Goal: Task Accomplishment & Management: Use online tool/utility

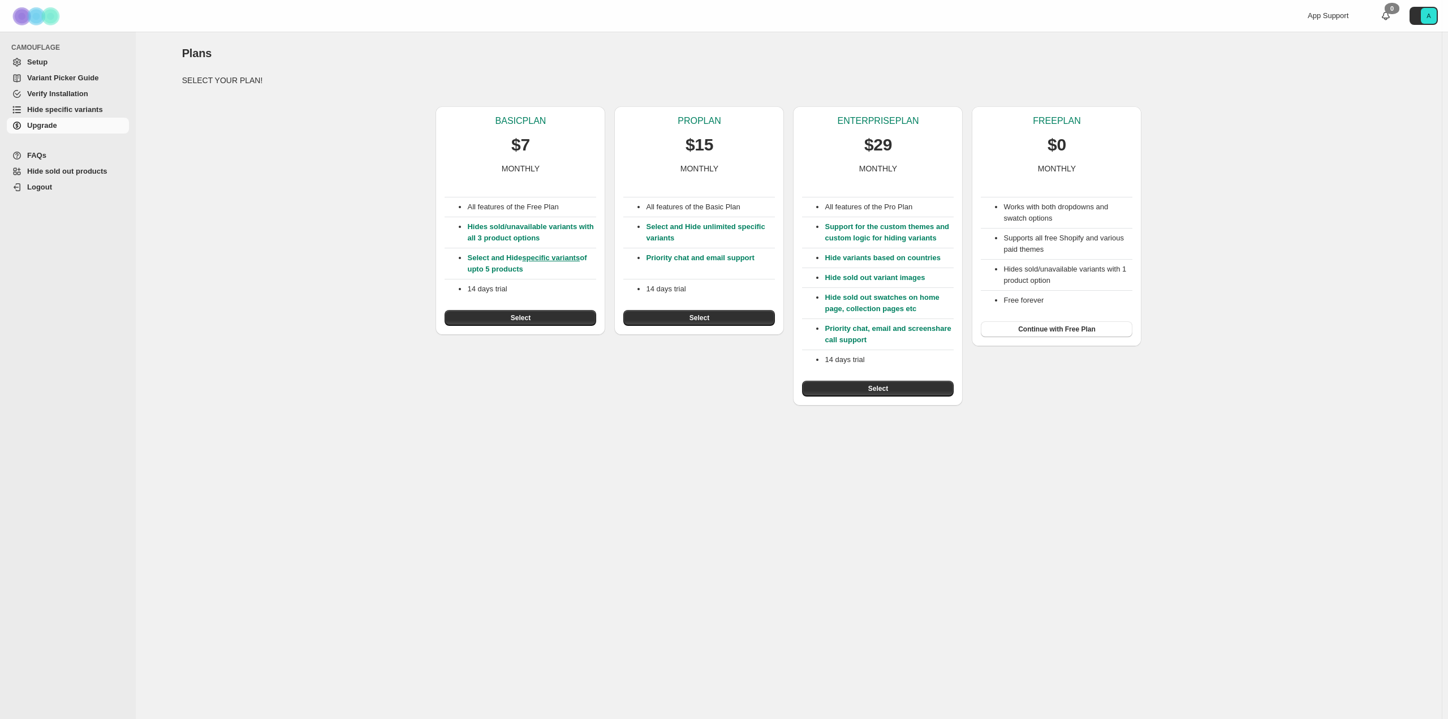
click at [852, 388] on button "Select" at bounding box center [878, 389] width 152 height 16
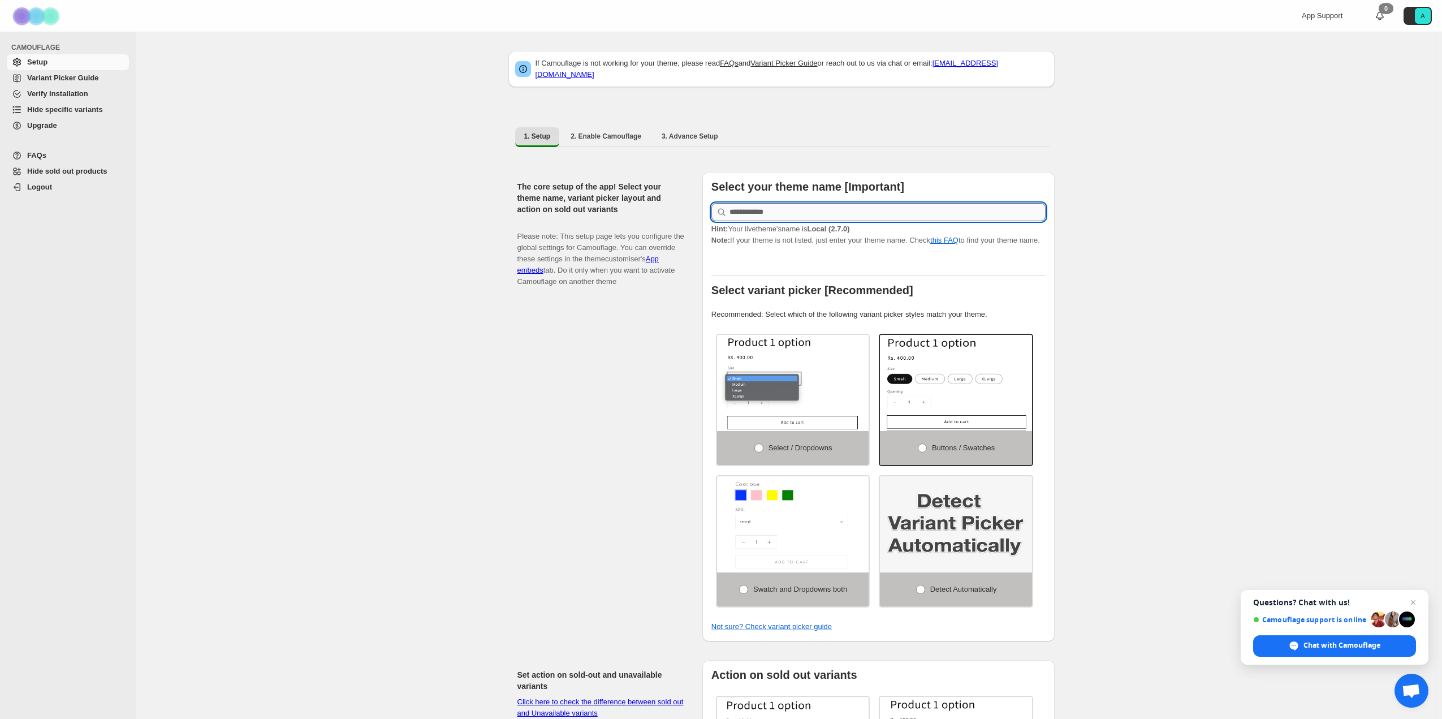
click at [821, 204] on input "text" at bounding box center [888, 212] width 316 height 18
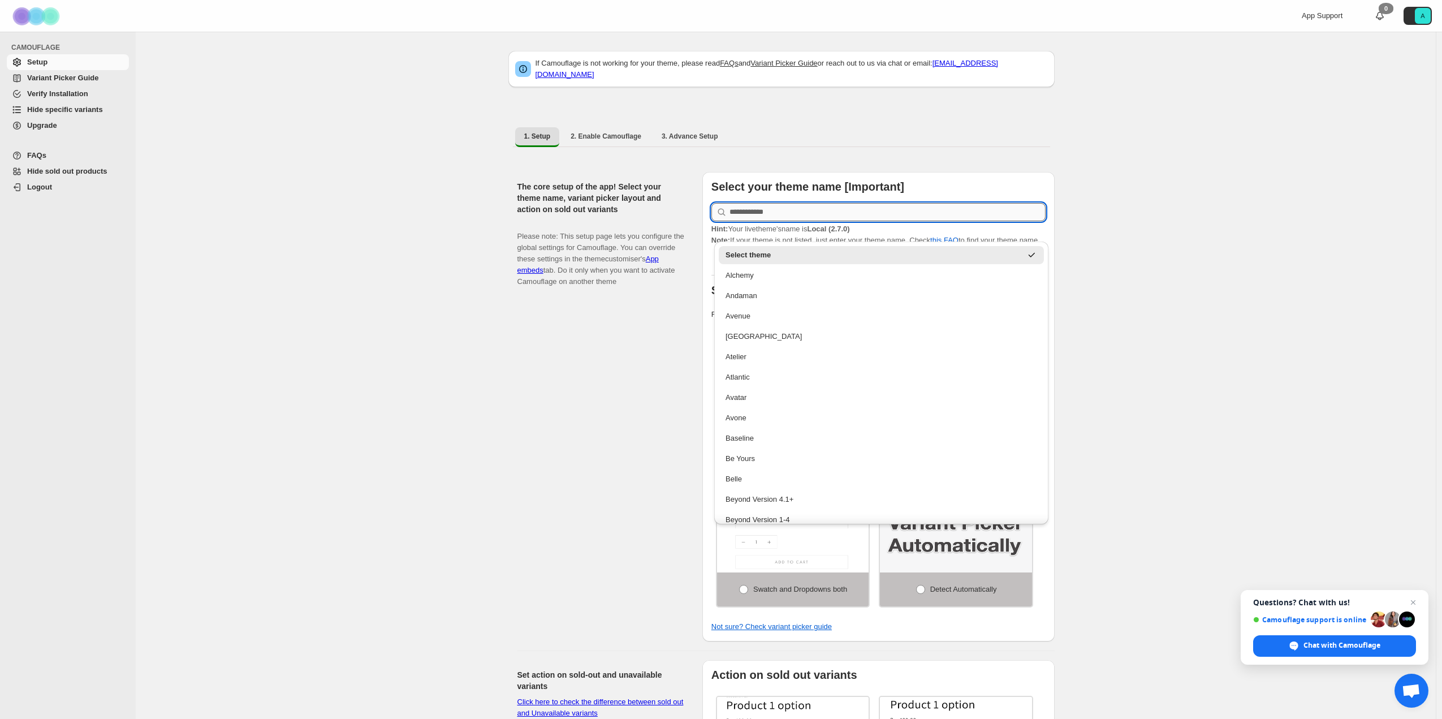
click at [821, 204] on input "text" at bounding box center [888, 212] width 316 height 18
click at [558, 409] on div "The core setup of the app! Select your theme name, variant picker layout and ac…" at bounding box center [605, 406] width 176 height 469
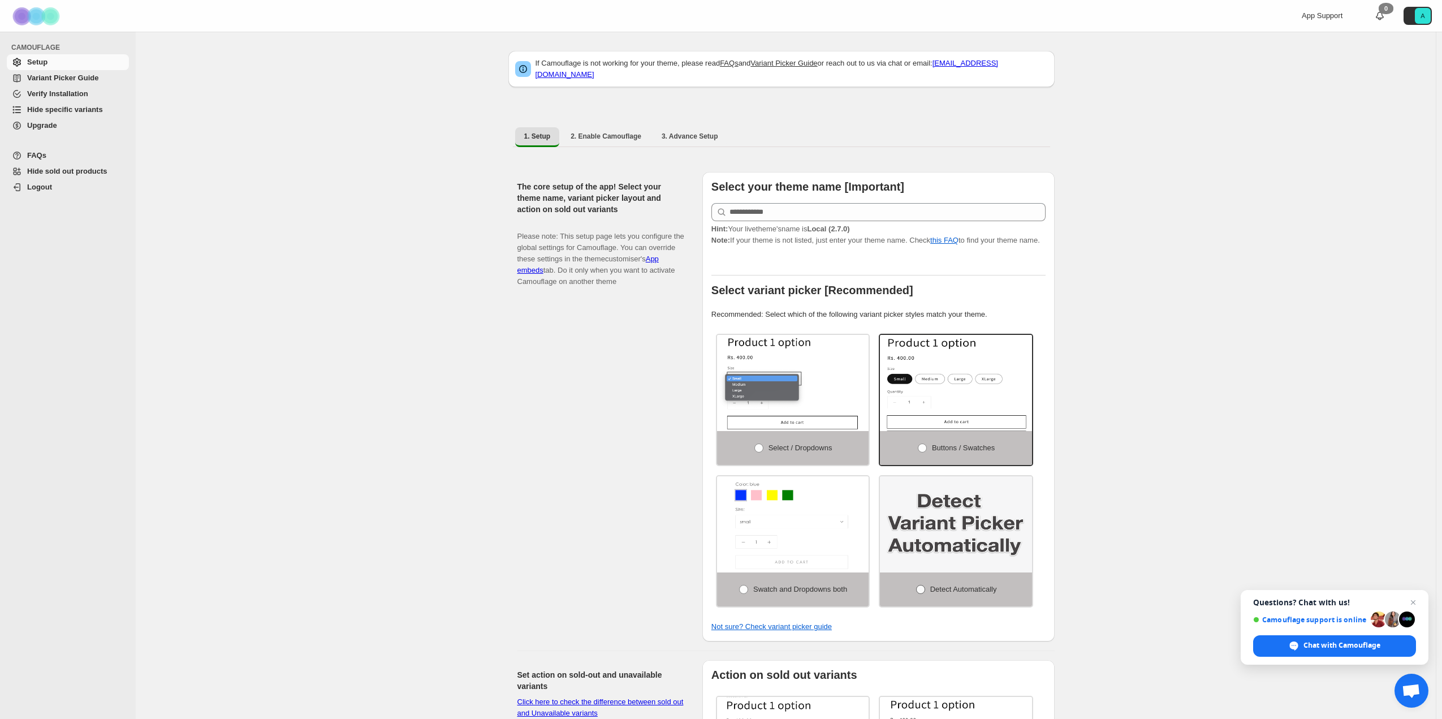
click at [924, 585] on span at bounding box center [920, 589] width 9 height 9
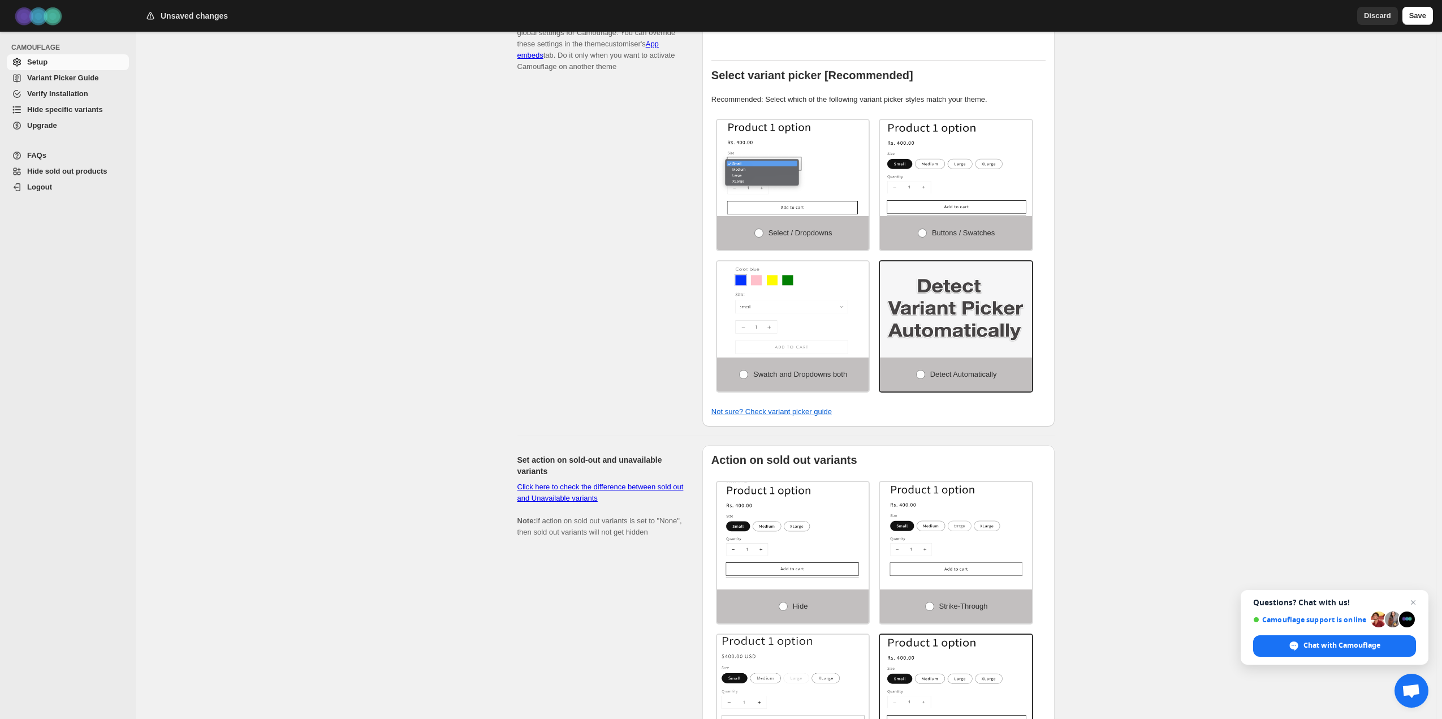
scroll to position [121, 0]
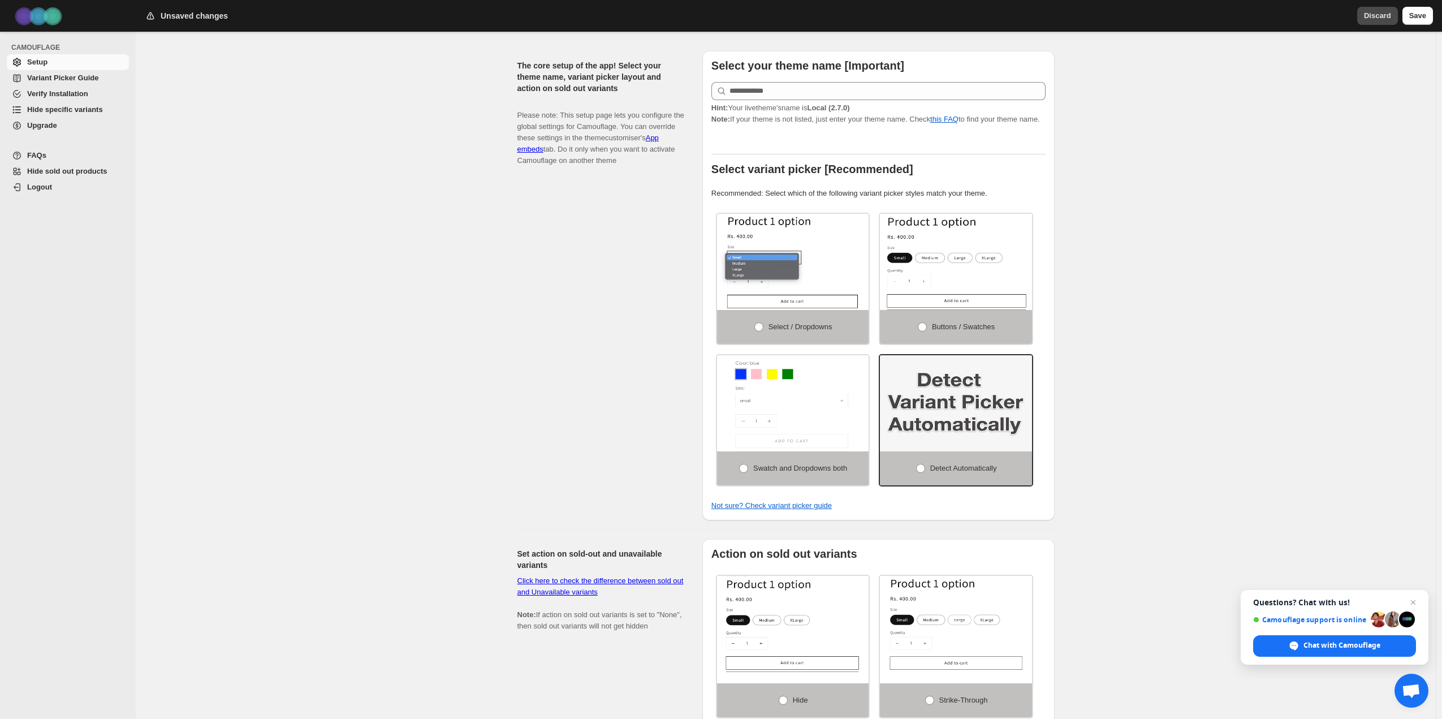
click at [1367, 23] on button "Discard" at bounding box center [1377, 16] width 41 height 18
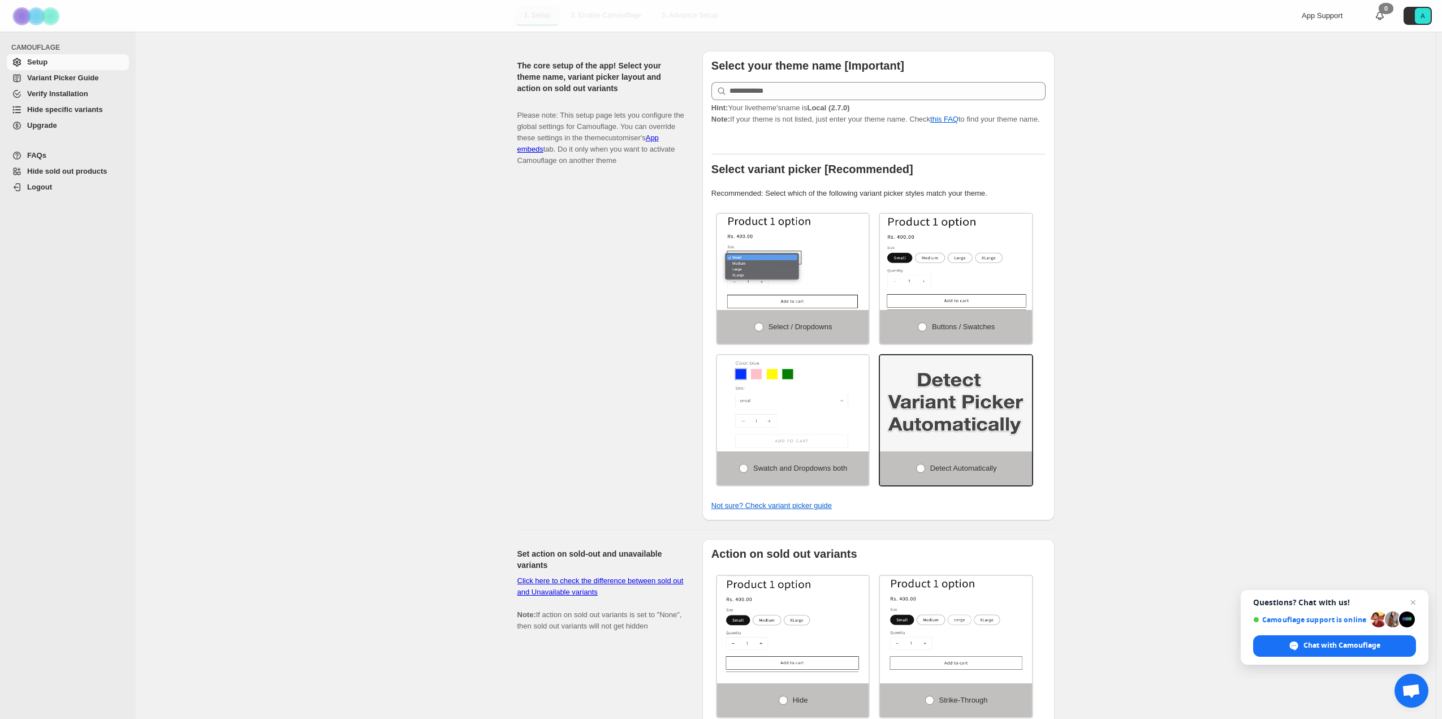
click at [89, 110] on span "Hide specific variants" at bounding box center [65, 109] width 76 height 8
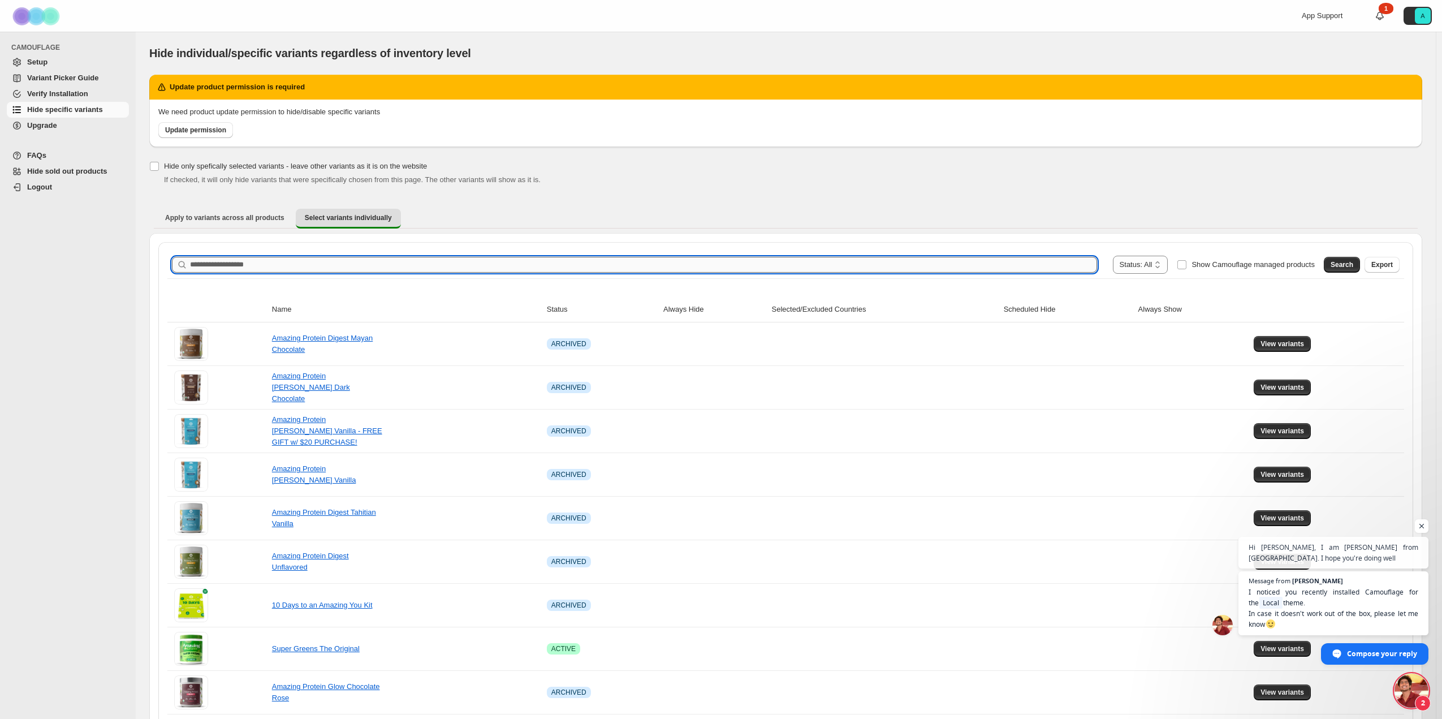
click at [353, 263] on input "Search product name" at bounding box center [643, 265] width 907 height 16
type input "********"
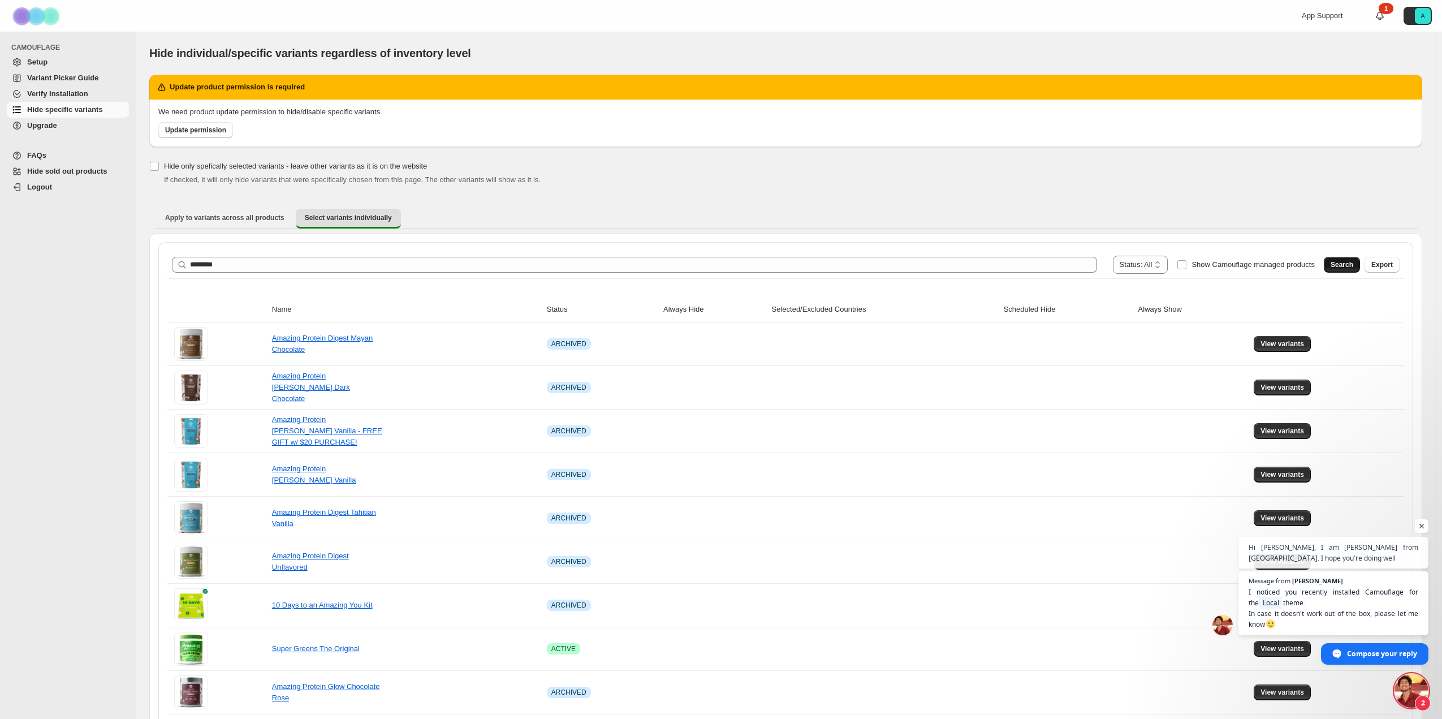
click at [1353, 265] on span "Search" at bounding box center [1342, 264] width 23 height 9
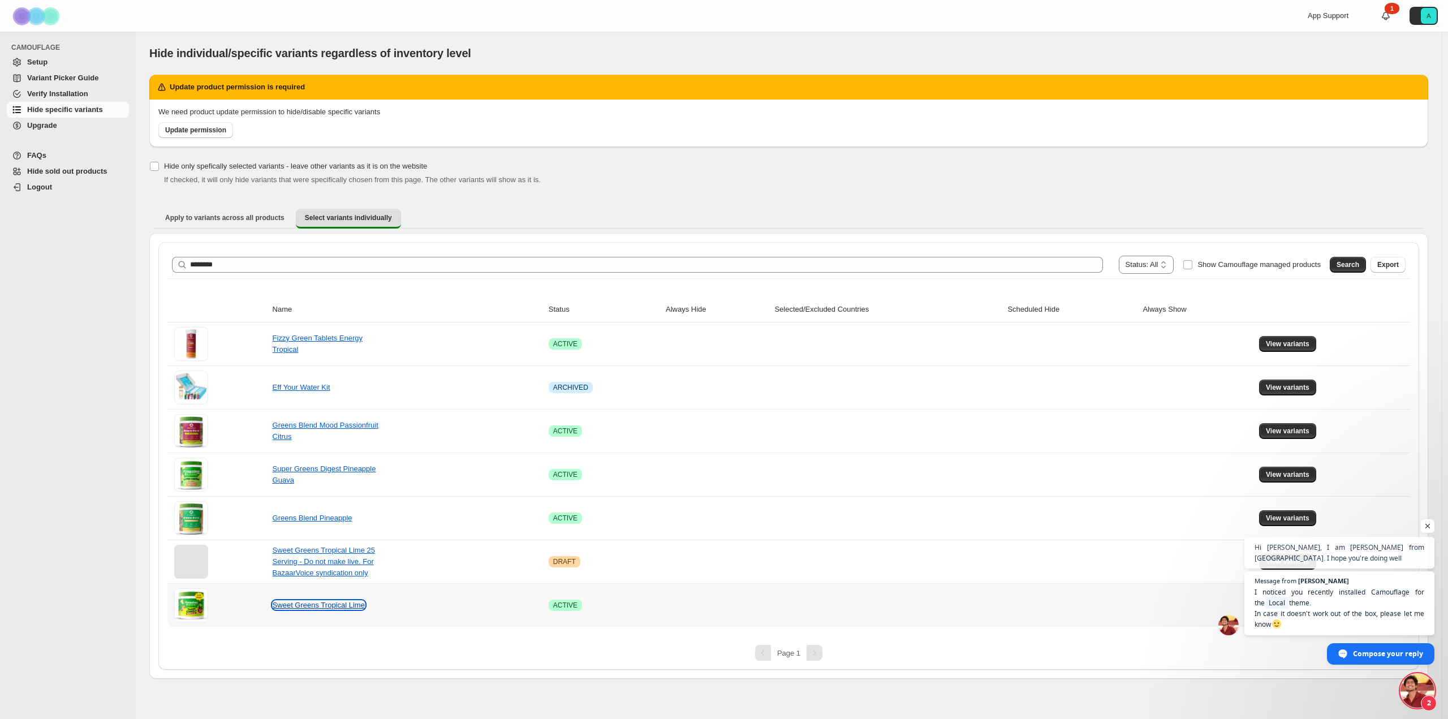
click at [302, 603] on link "Sweet Greens Tropical Lime" at bounding box center [319, 605] width 92 height 8
click at [1426, 527] on span "Open chat" at bounding box center [1428, 526] width 14 height 14
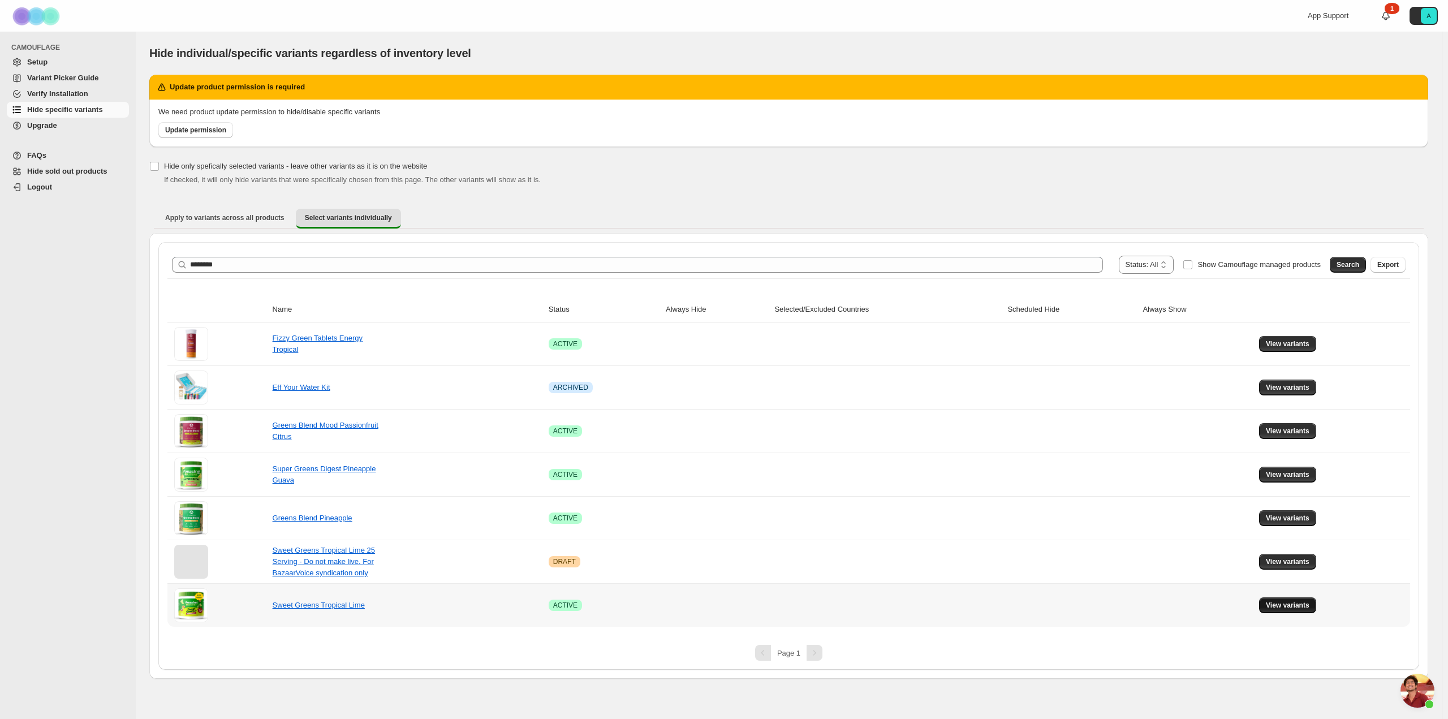
click at [1294, 601] on span "View variants" at bounding box center [1288, 605] width 44 height 9
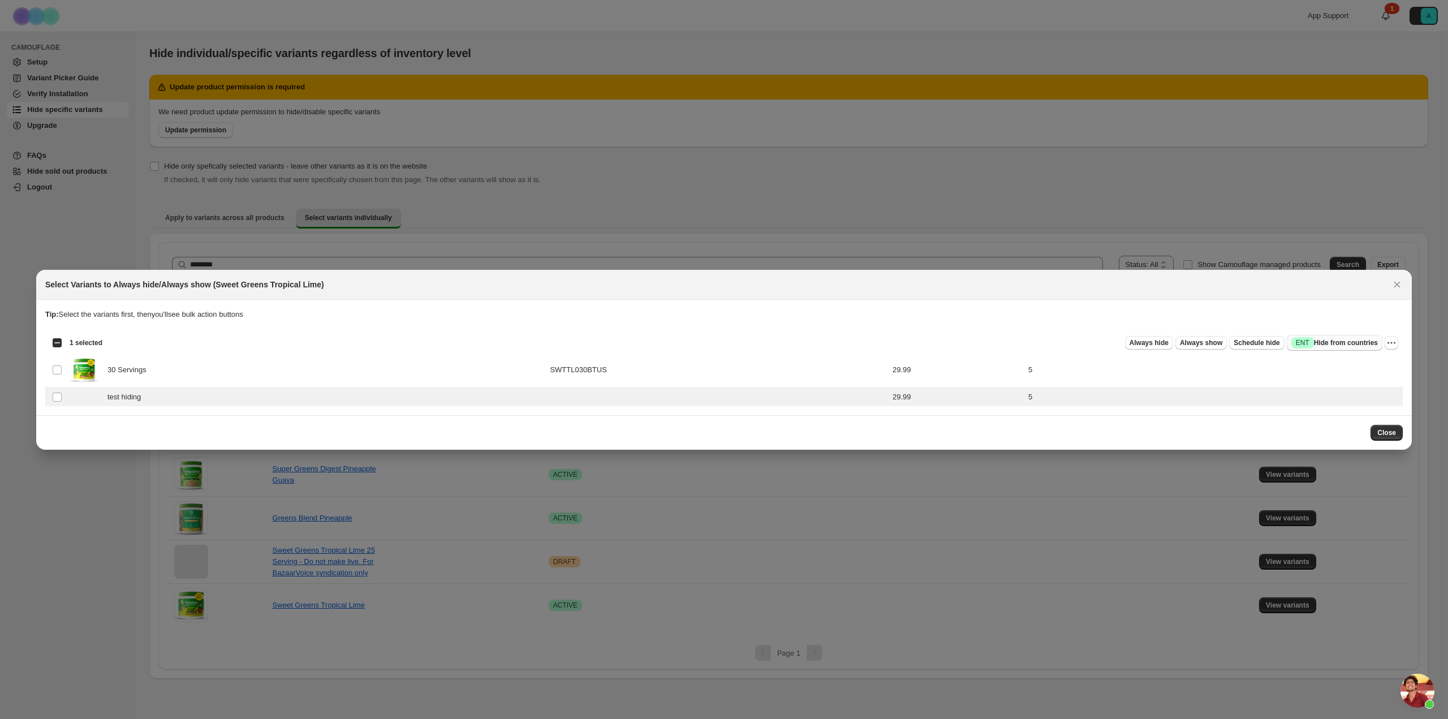
click at [1358, 345] on span "Success ENT Hide from countries" at bounding box center [1334, 342] width 87 height 11
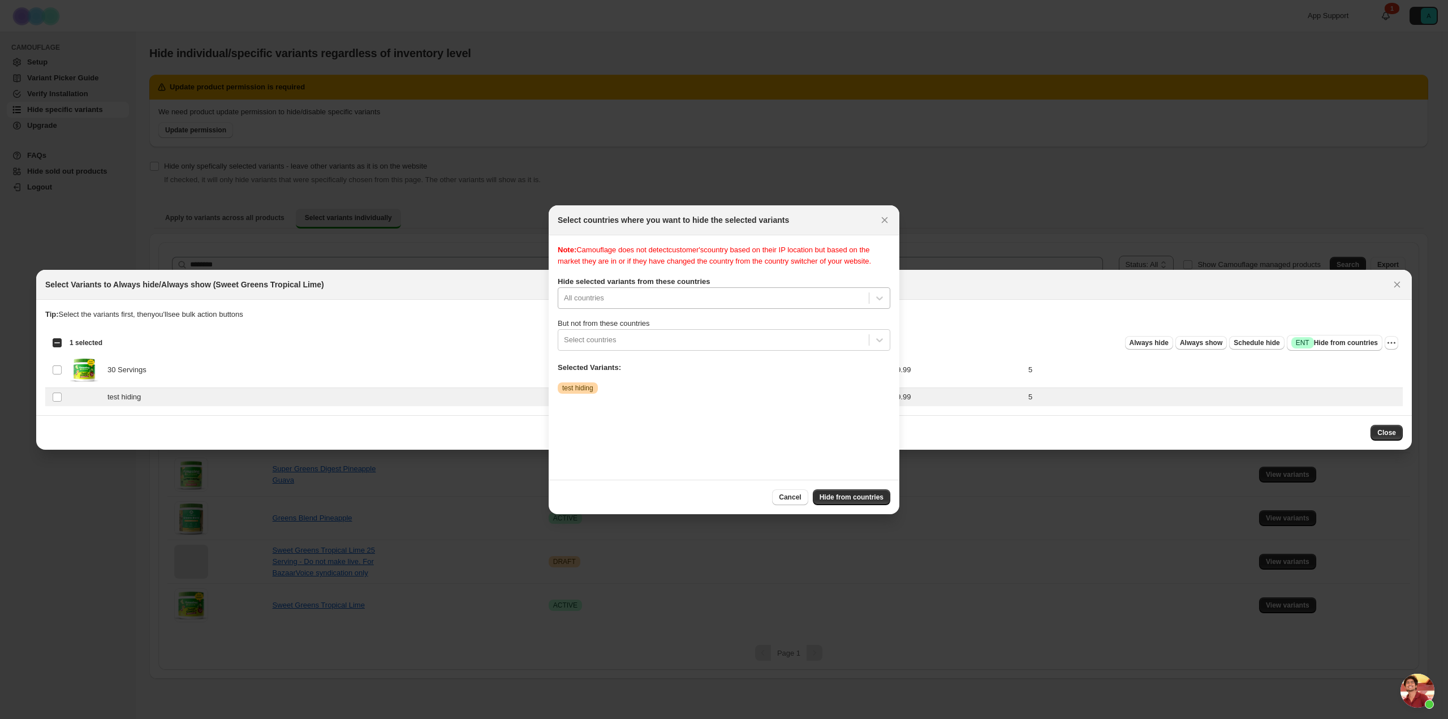
scroll to position [3, 0]
click at [740, 298] on div ":rm:" at bounding box center [713, 298] width 299 height 14
click at [788, 501] on button "Cancel" at bounding box center [790, 497] width 36 height 16
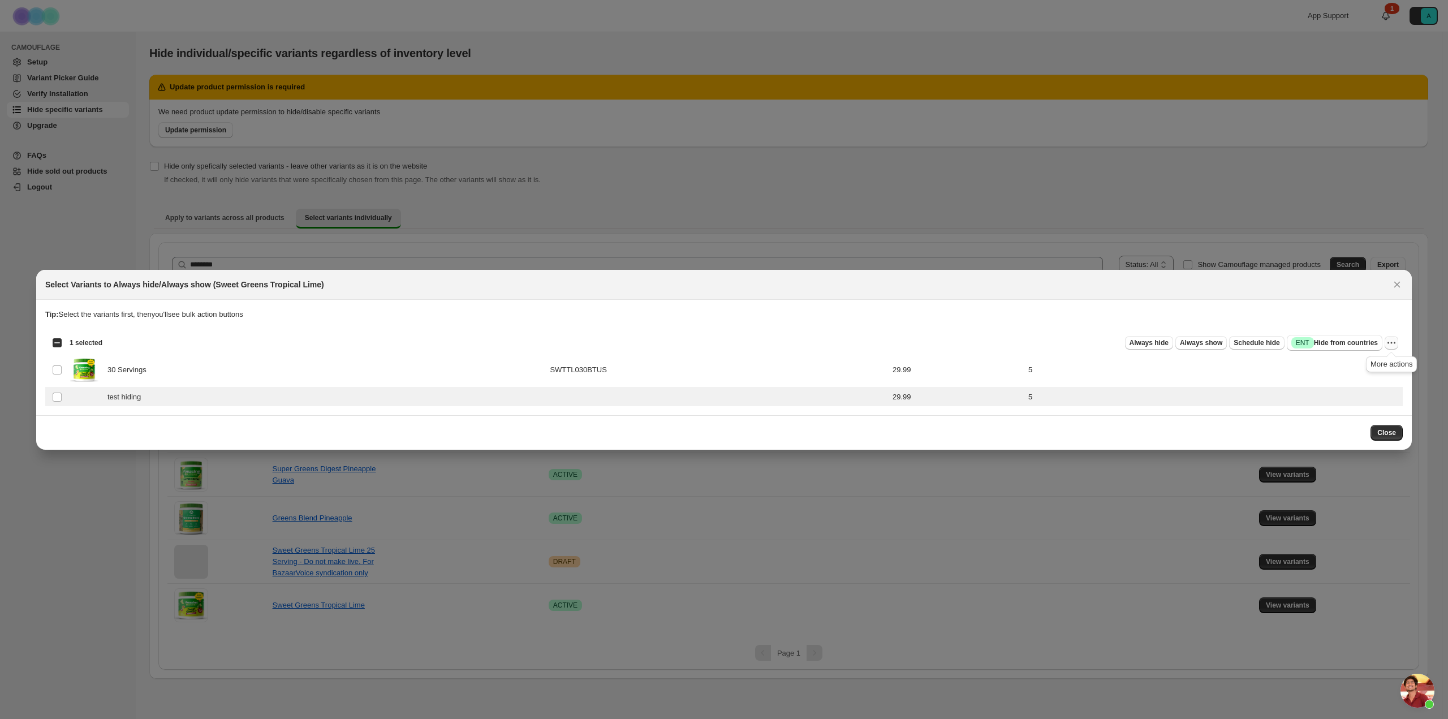
click at [1393, 341] on icon "More actions" at bounding box center [1391, 342] width 11 height 11
click at [1151, 342] on span "Always hide" at bounding box center [1148, 342] width 39 height 9
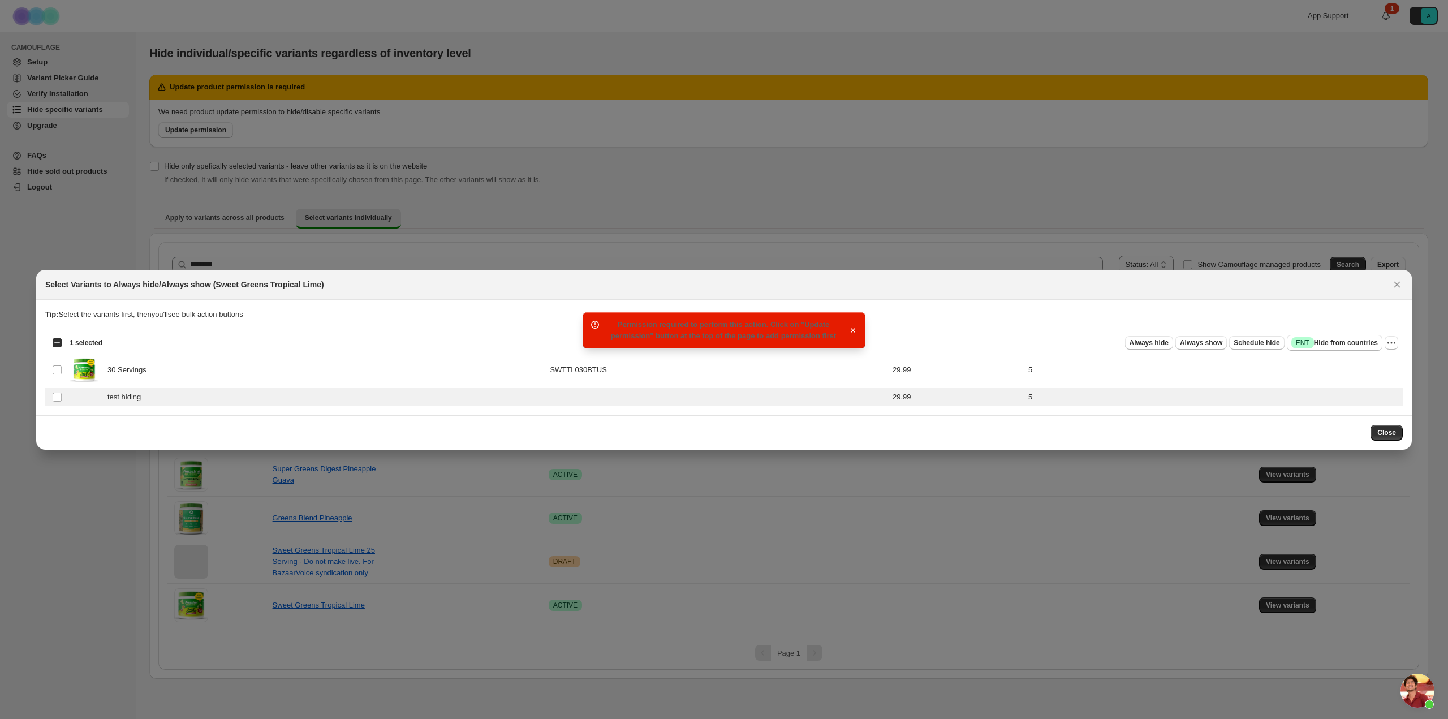
drag, startPoint x: 810, startPoint y: 333, endPoint x: 579, endPoint y: 310, distance: 232.4
click at [579, 718] on div "Permission required to perform this action. Click on "Update permission" button…" at bounding box center [724, 719] width 1448 height 0
click at [651, 320] on span "Permission required to perform this action. Click on "Update permission" button…" at bounding box center [723, 330] width 225 height 20
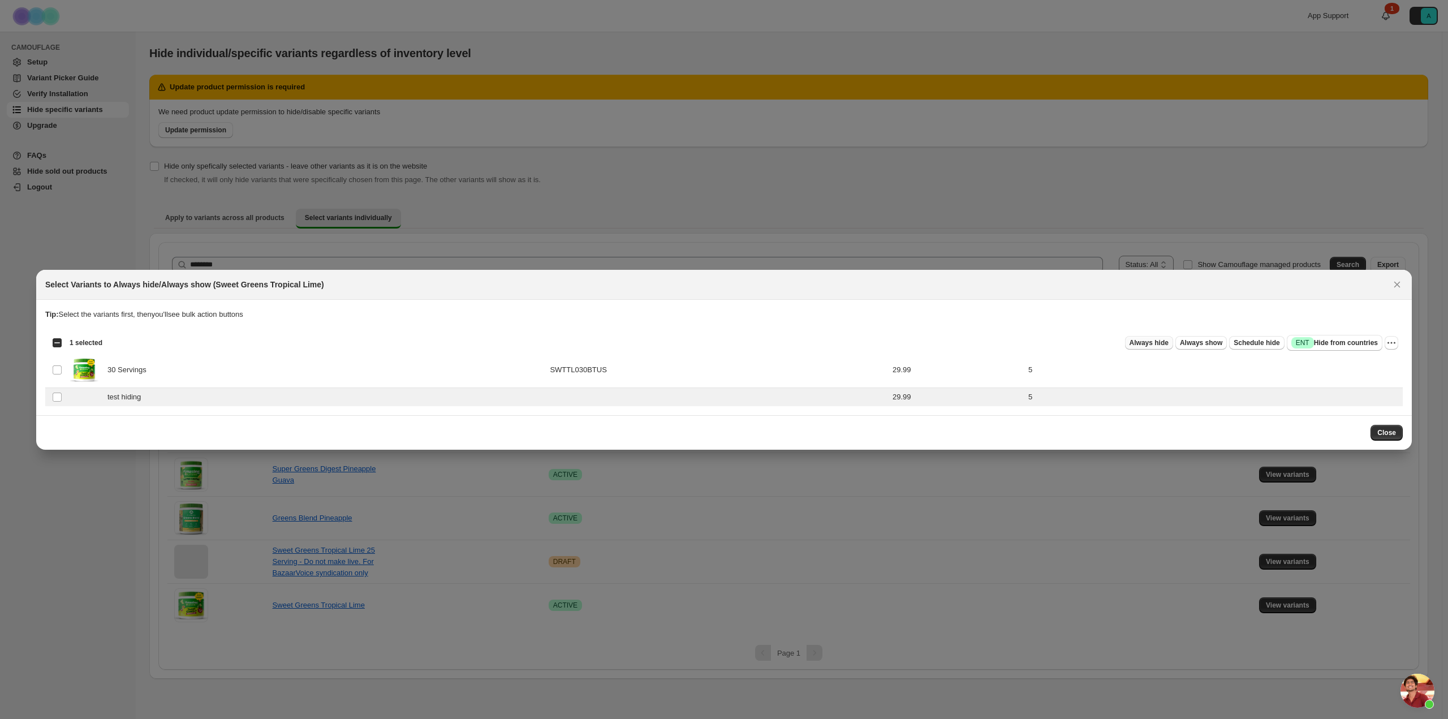
click at [1161, 343] on span "Always hide" at bounding box center [1148, 342] width 39 height 9
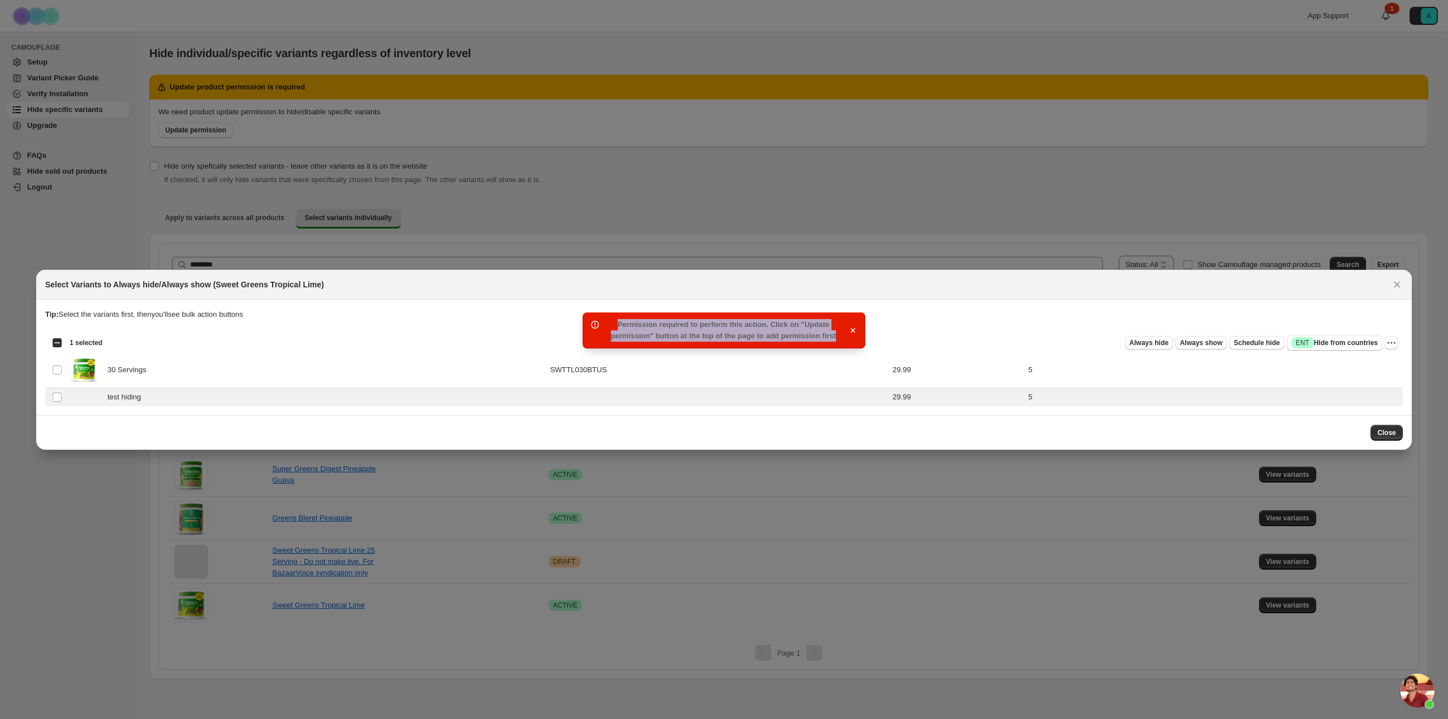
drag, startPoint x: 814, startPoint y: 338, endPoint x: 601, endPoint y: 321, distance: 213.9
click at [601, 321] on div "Permission required to perform this action. Click on "Update permission" button…" at bounding box center [723, 330] width 250 height 23
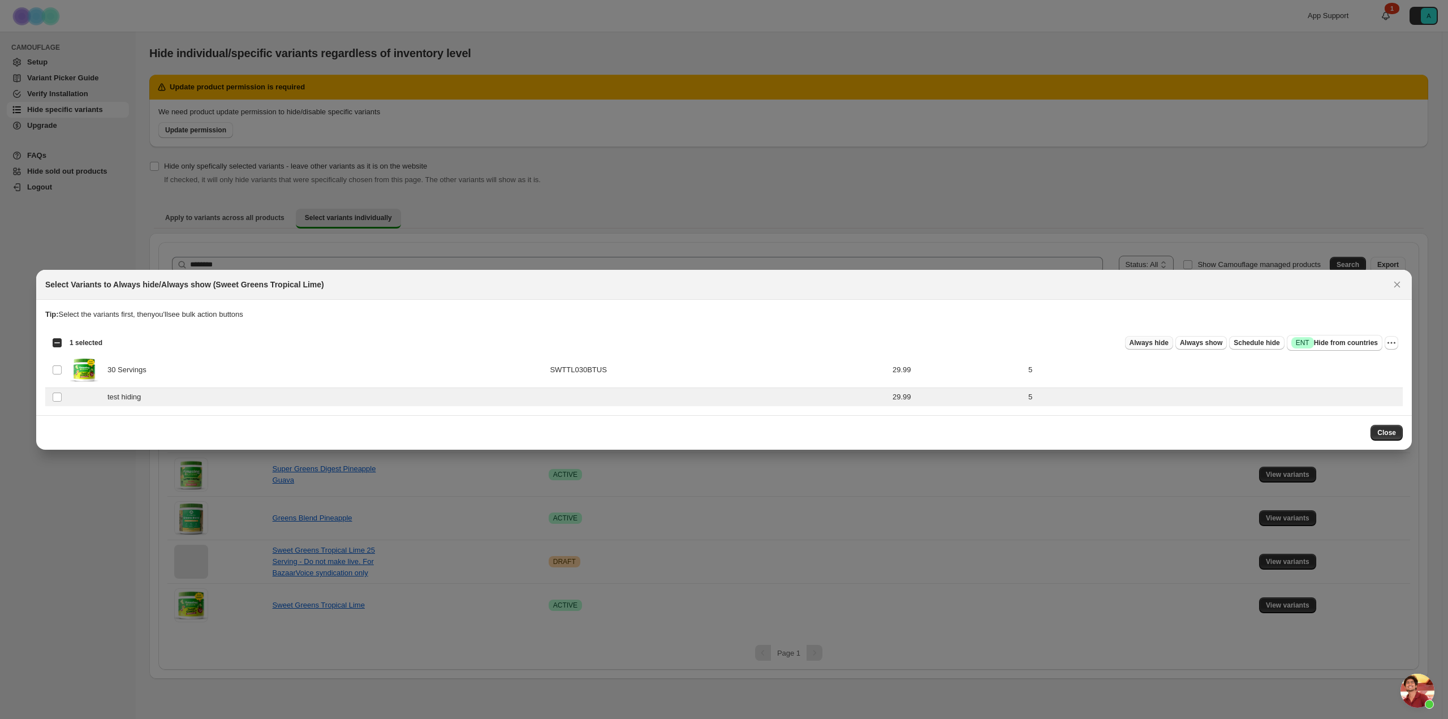
click at [1164, 344] on span "Always hide" at bounding box center [1148, 342] width 39 height 9
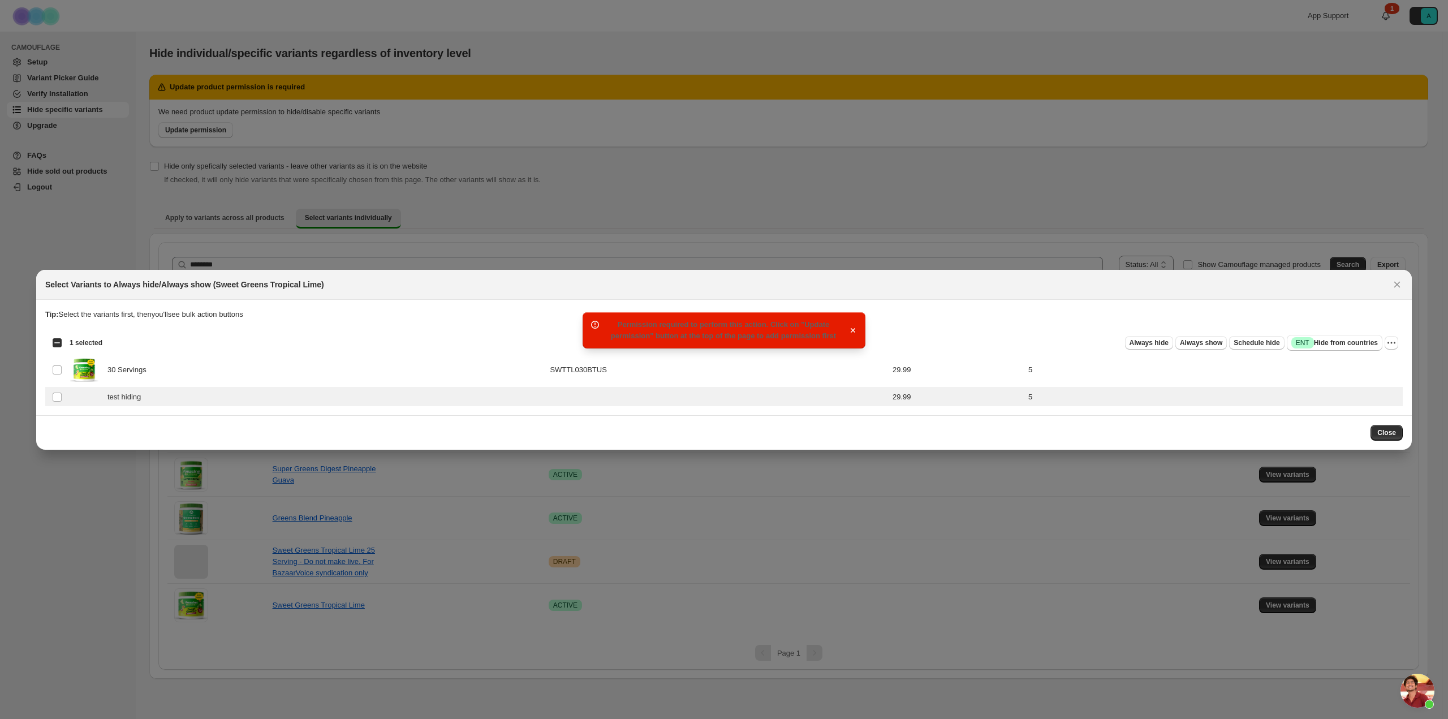
click at [762, 330] on div "Permission required to perform this action. Click on "Update permission" button…" at bounding box center [723, 330] width 250 height 23
click at [811, 323] on span "Permission required to perform this action. Click on "Update permission" button…" at bounding box center [723, 330] width 225 height 20
click at [771, 340] on span "Permission required to perform this action. Click on "Update permission" button…" at bounding box center [723, 330] width 225 height 20
drag, startPoint x: 688, startPoint y: 335, endPoint x: 635, endPoint y: 332, distance: 53.3
click at [680, 336] on span "Permission required to perform this action. Click on "Update permission" button…" at bounding box center [723, 330] width 225 height 20
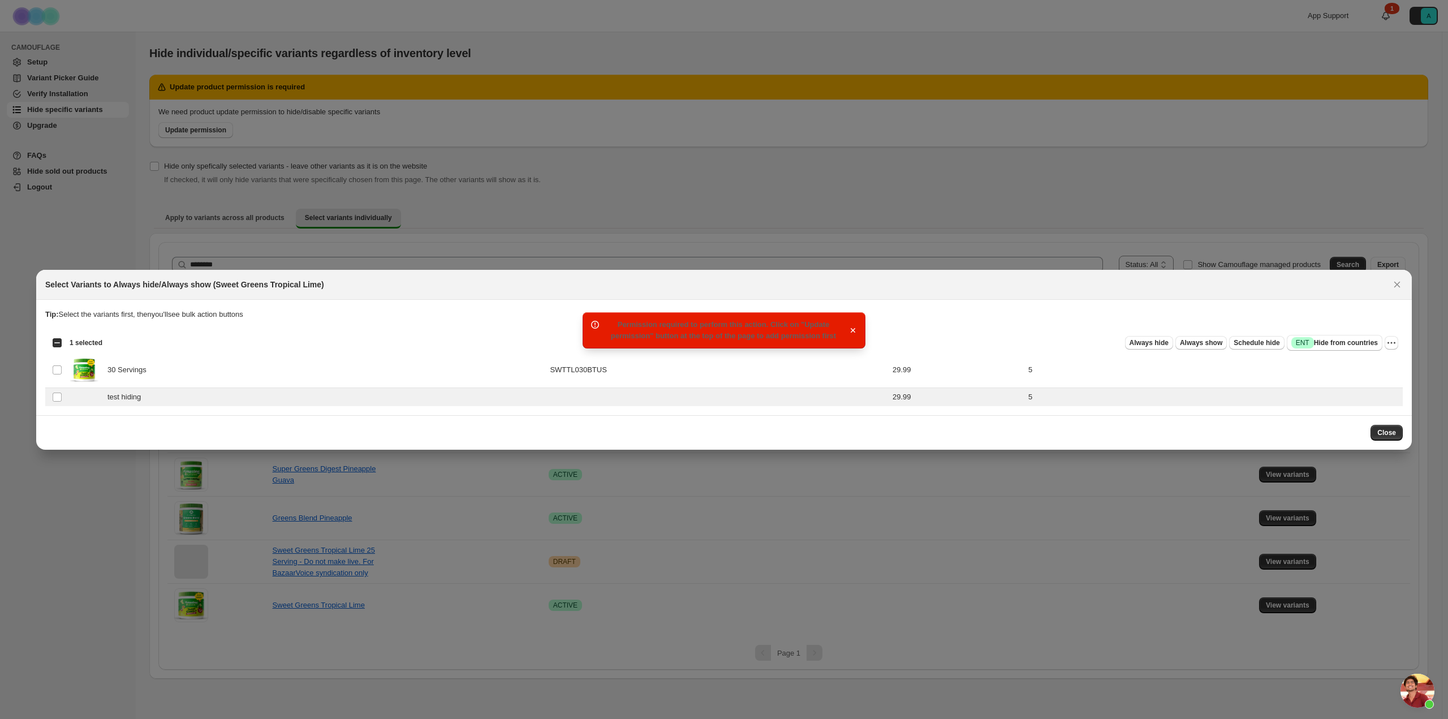
click at [635, 332] on div "Permission required to perform this action. Click on "Update permission" button…" at bounding box center [723, 330] width 250 height 23
drag, startPoint x: 818, startPoint y: 339, endPoint x: 606, endPoint y: 331, distance: 212.2
click at [606, 332] on div "Permission required to perform this action. Click on "Update permission" button…" at bounding box center [723, 330] width 250 height 23
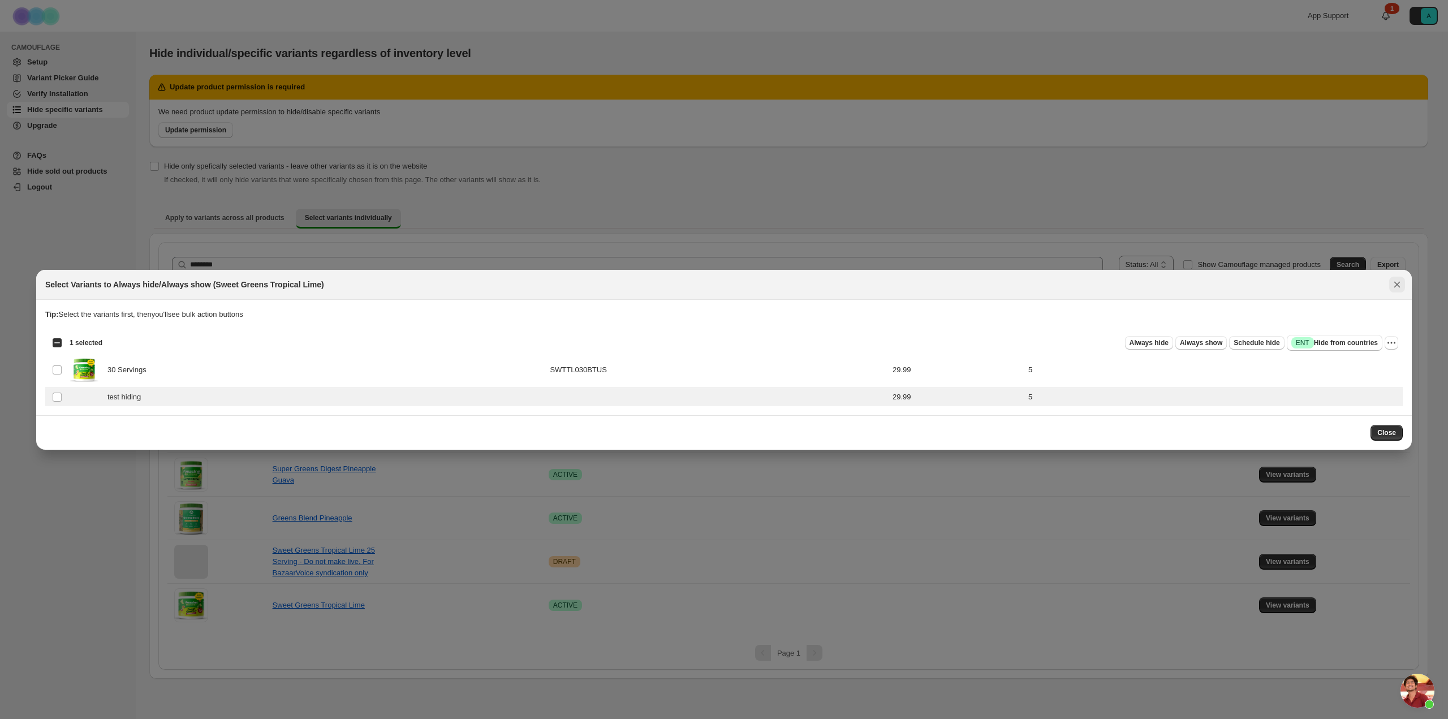
click at [1397, 283] on icon "Close" at bounding box center [1396, 284] width 11 height 11
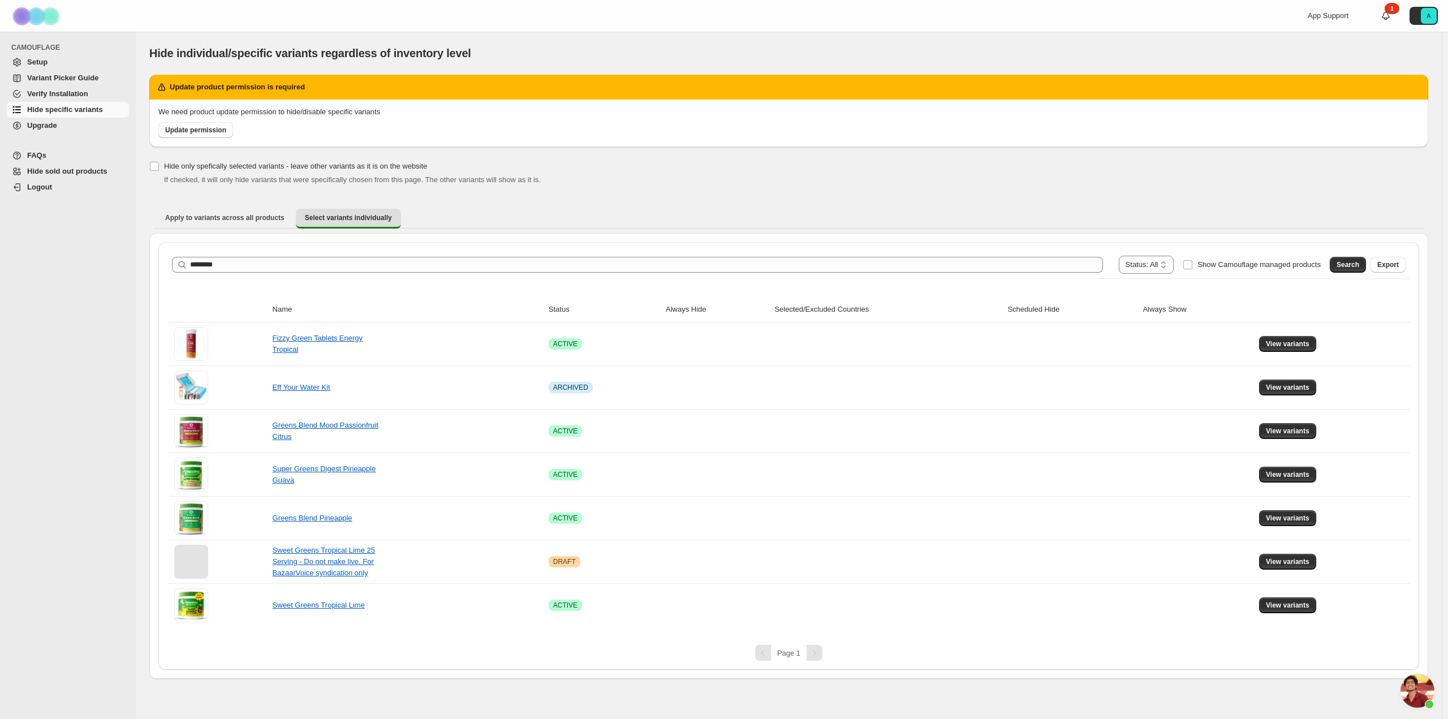
click at [196, 139] on div "We need product update permission to hide/disable specific variants Update perm…" at bounding box center [788, 124] width 1279 height 48
click at [193, 131] on span "Update permission" at bounding box center [195, 130] width 61 height 9
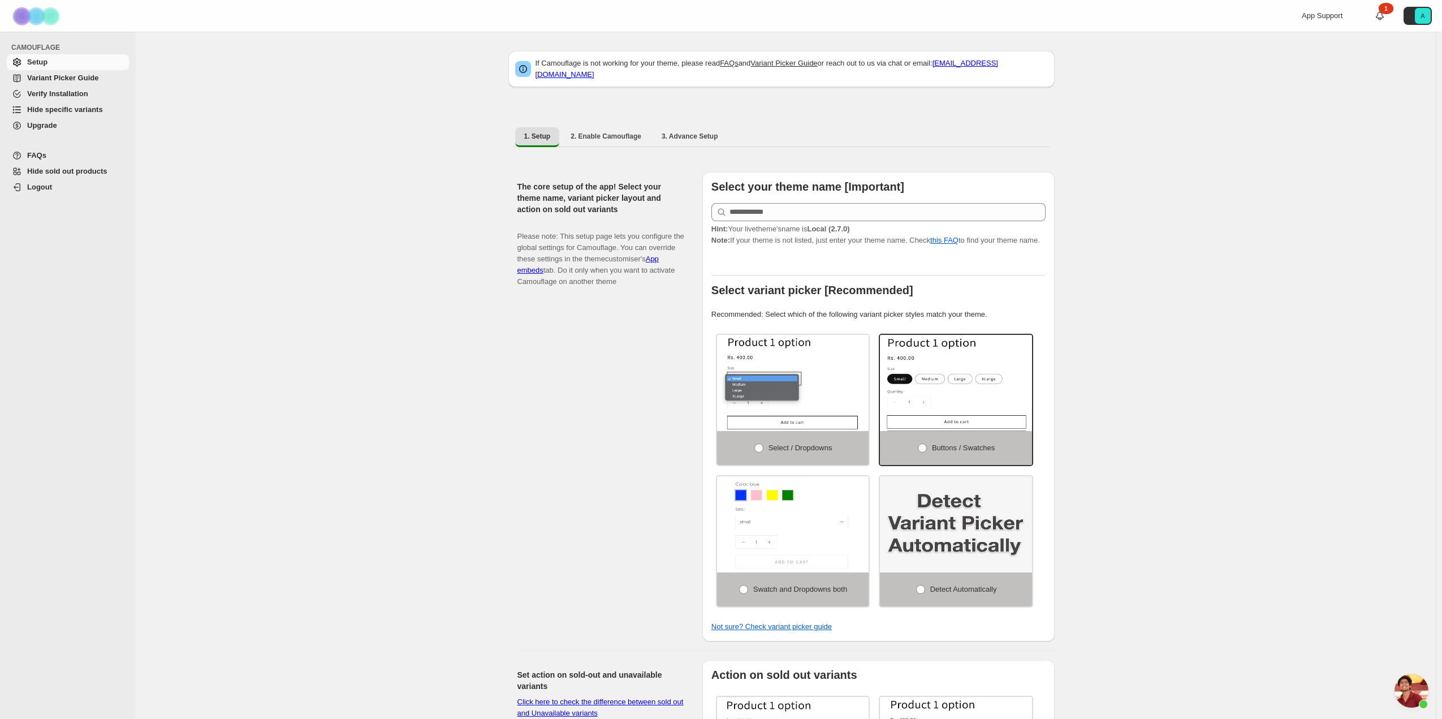
click at [58, 174] on span "Hide sold out products" at bounding box center [67, 171] width 80 height 8
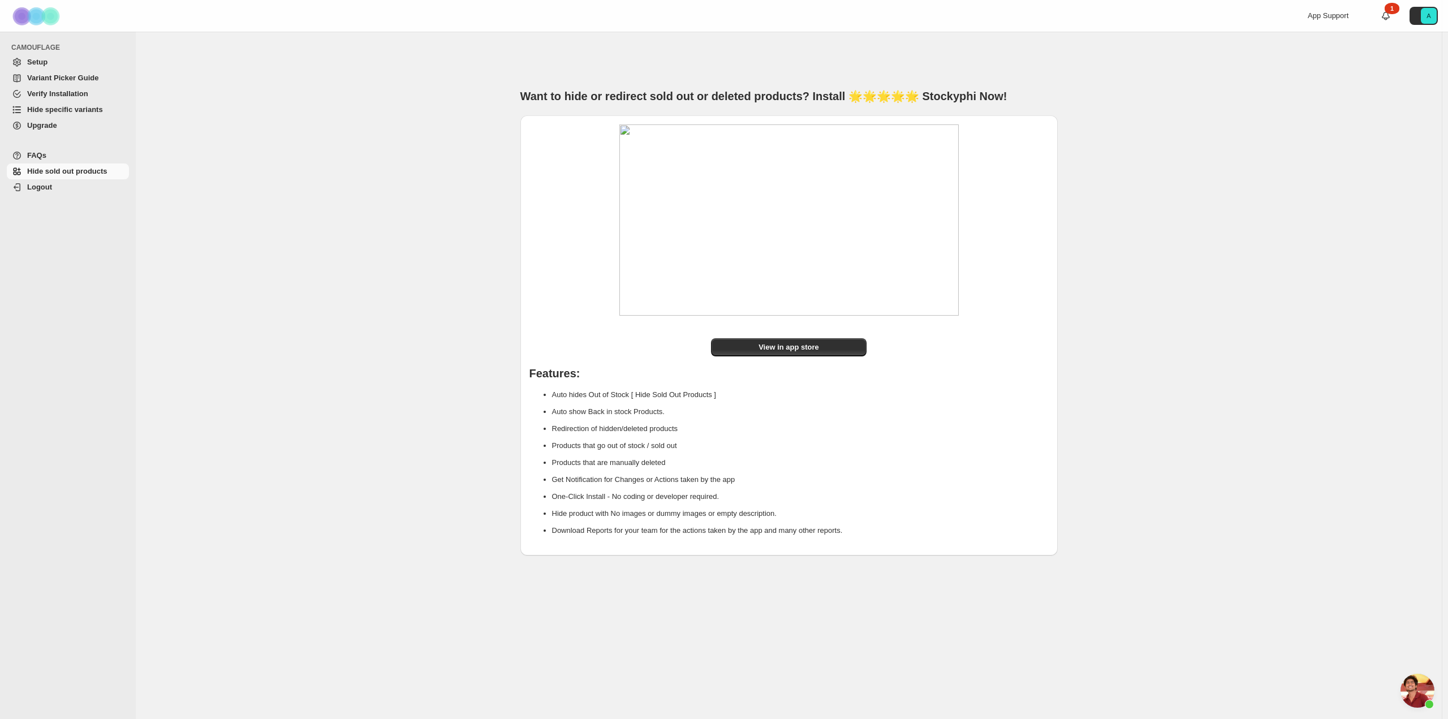
click at [54, 113] on span "Hide specific variants" at bounding box center [65, 109] width 76 height 8
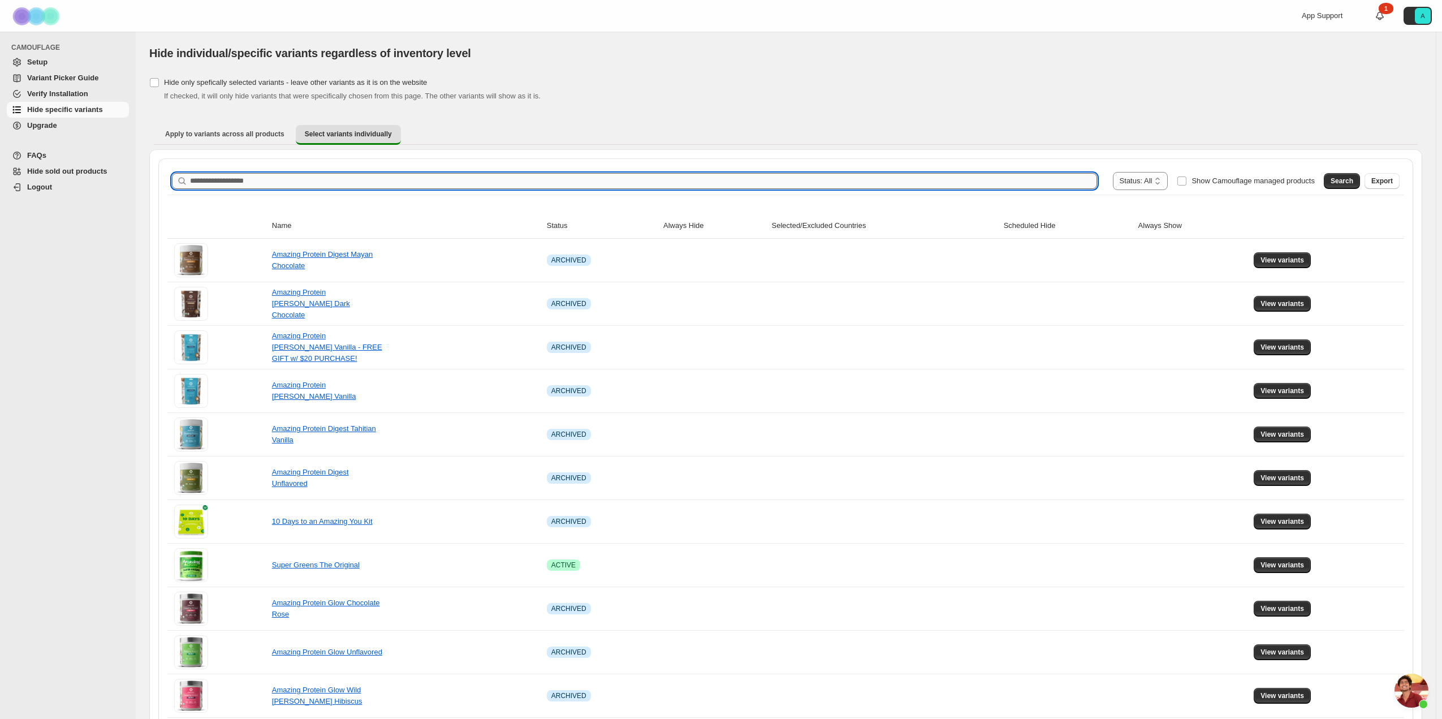
click at [911, 185] on input "Search product name" at bounding box center [643, 181] width 907 height 16
type input "********"
click at [1340, 182] on span "Search" at bounding box center [1342, 180] width 23 height 9
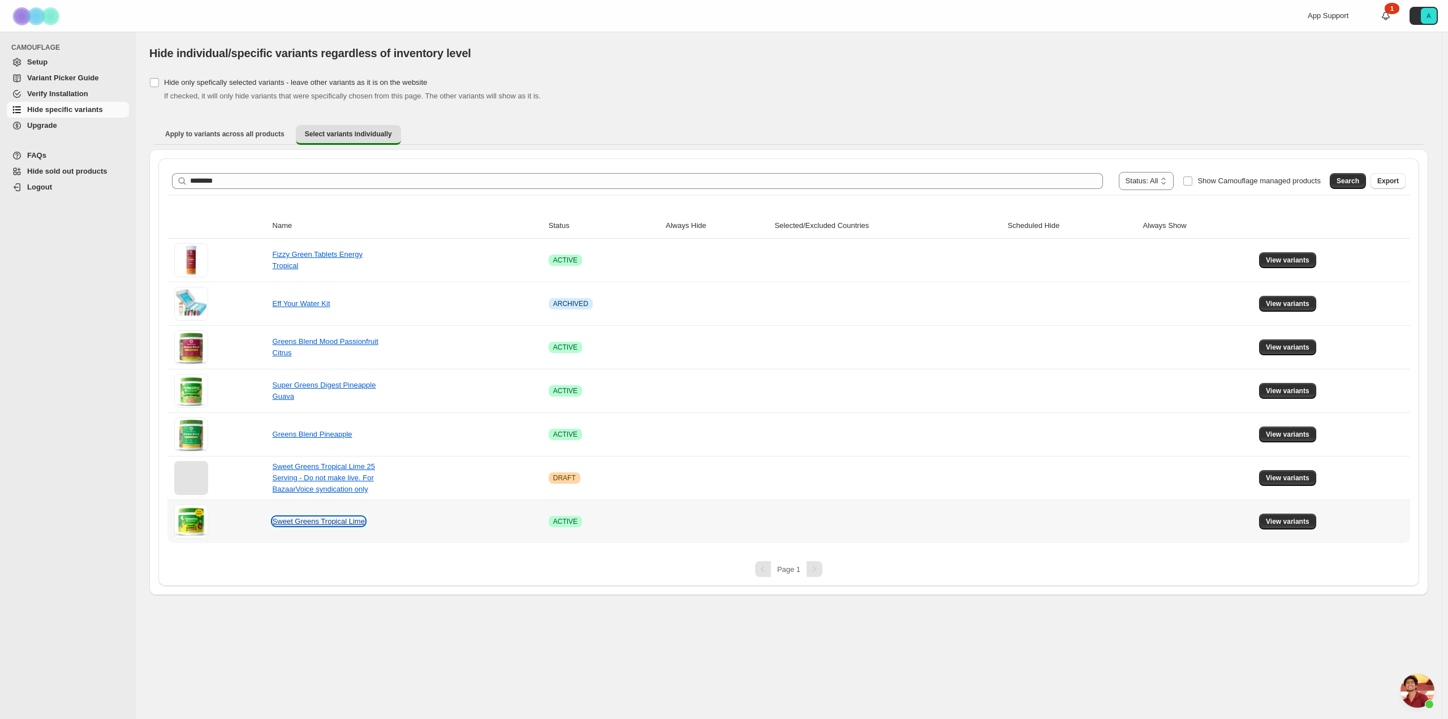
click at [321, 520] on link "Sweet Greens Tropical Lime" at bounding box center [319, 521] width 92 height 8
click at [1265, 520] on button "View variants" at bounding box center [1287, 522] width 57 height 16
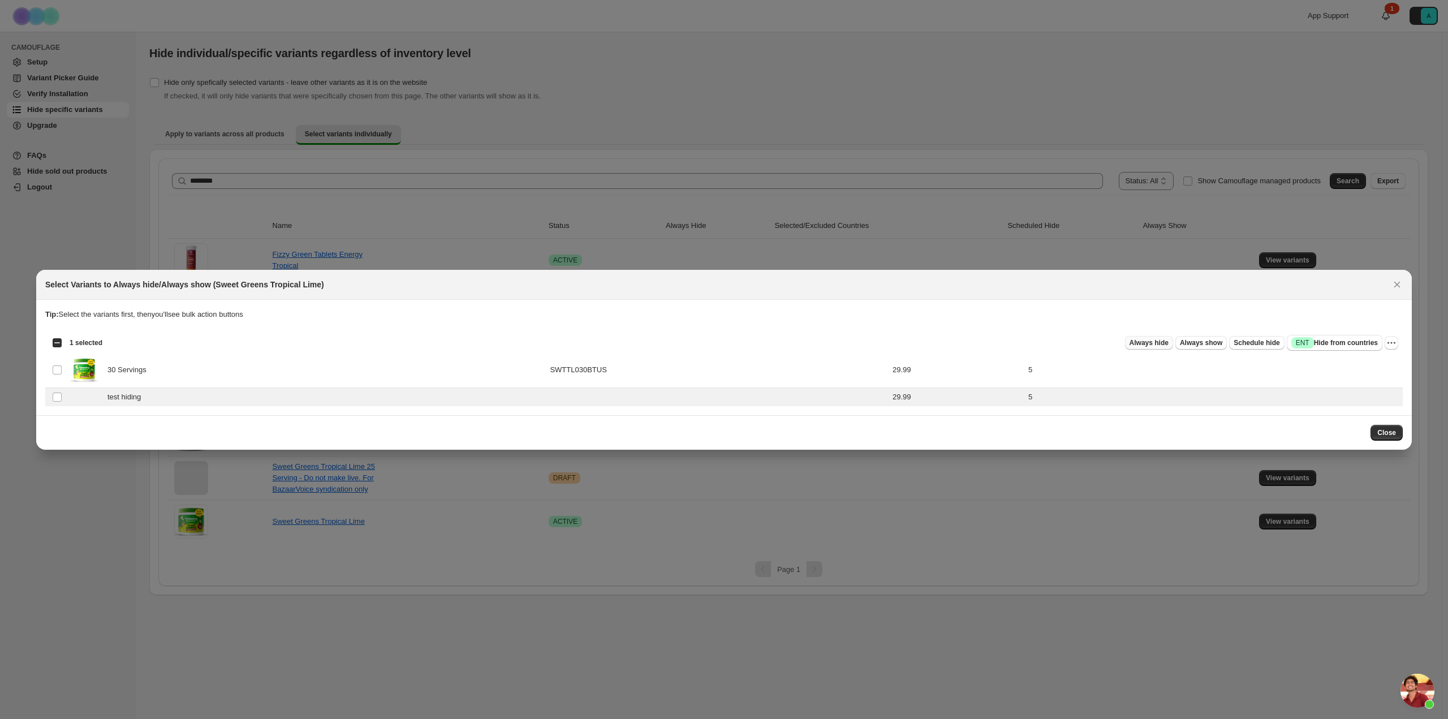
click at [1152, 341] on span "Always hide" at bounding box center [1148, 342] width 39 height 9
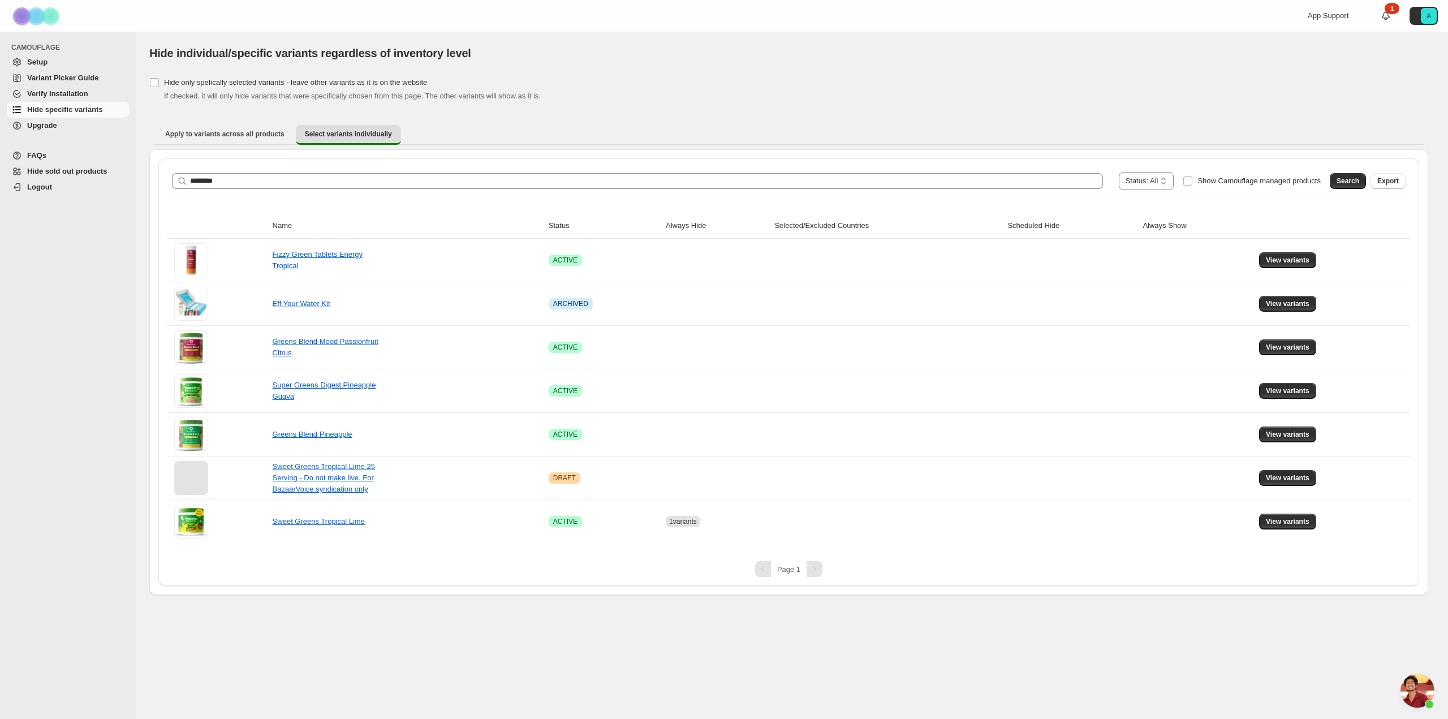
click at [41, 66] on span "Setup" at bounding box center [37, 62] width 20 height 8
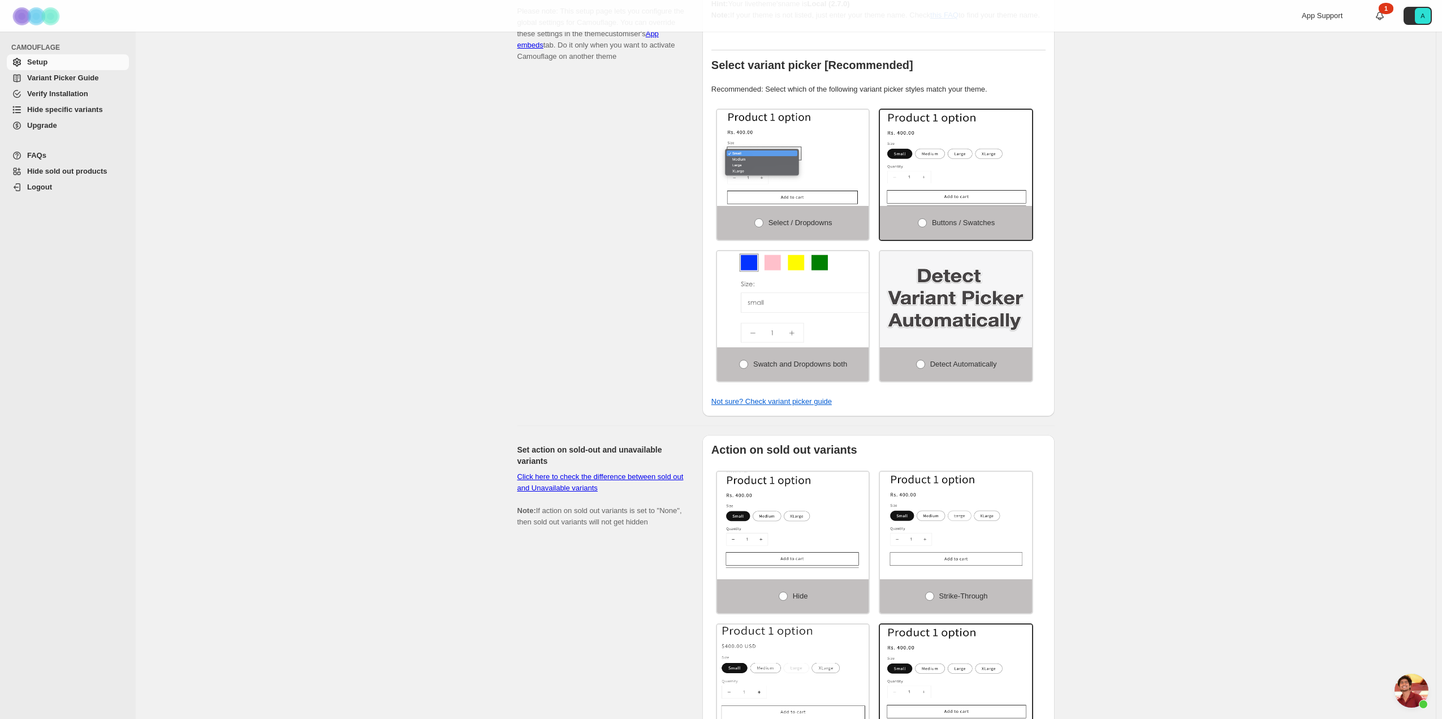
scroll to position [226, 0]
click at [921, 359] on span at bounding box center [920, 363] width 9 height 9
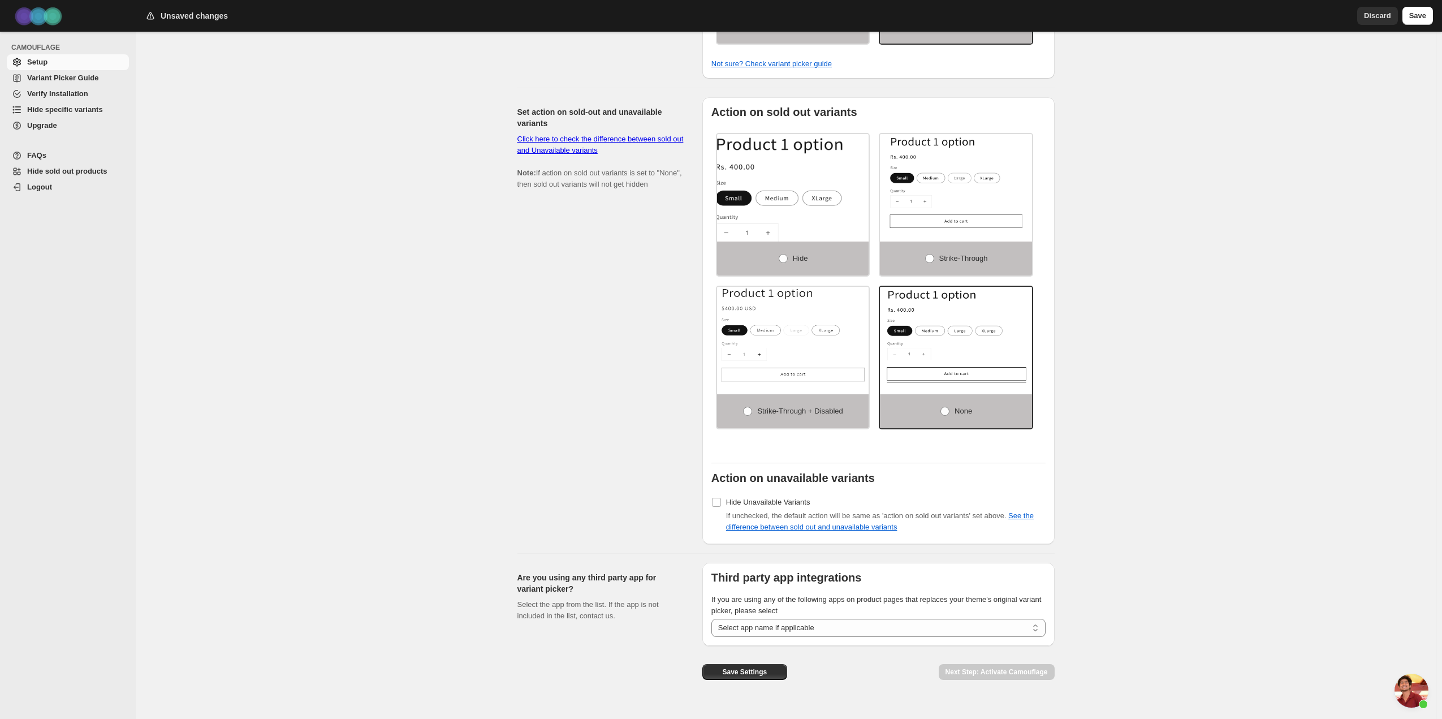
scroll to position [573, 0]
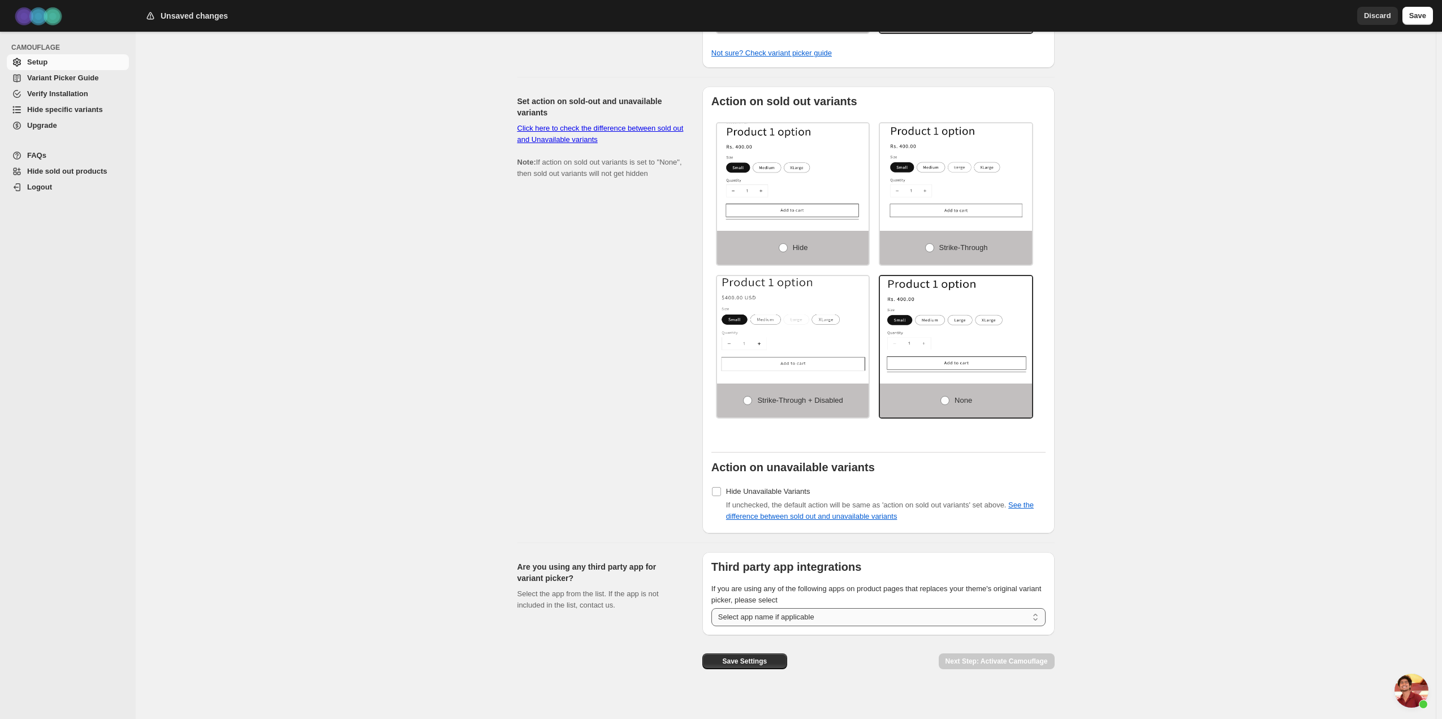
click at [774, 612] on select "**********" at bounding box center [878, 617] width 334 height 18
click at [828, 660] on div "Save Settings Next Step: Activate Camouflage" at bounding box center [873, 652] width 361 height 52
click at [766, 657] on span "Save Settings" at bounding box center [744, 661] width 45 height 9
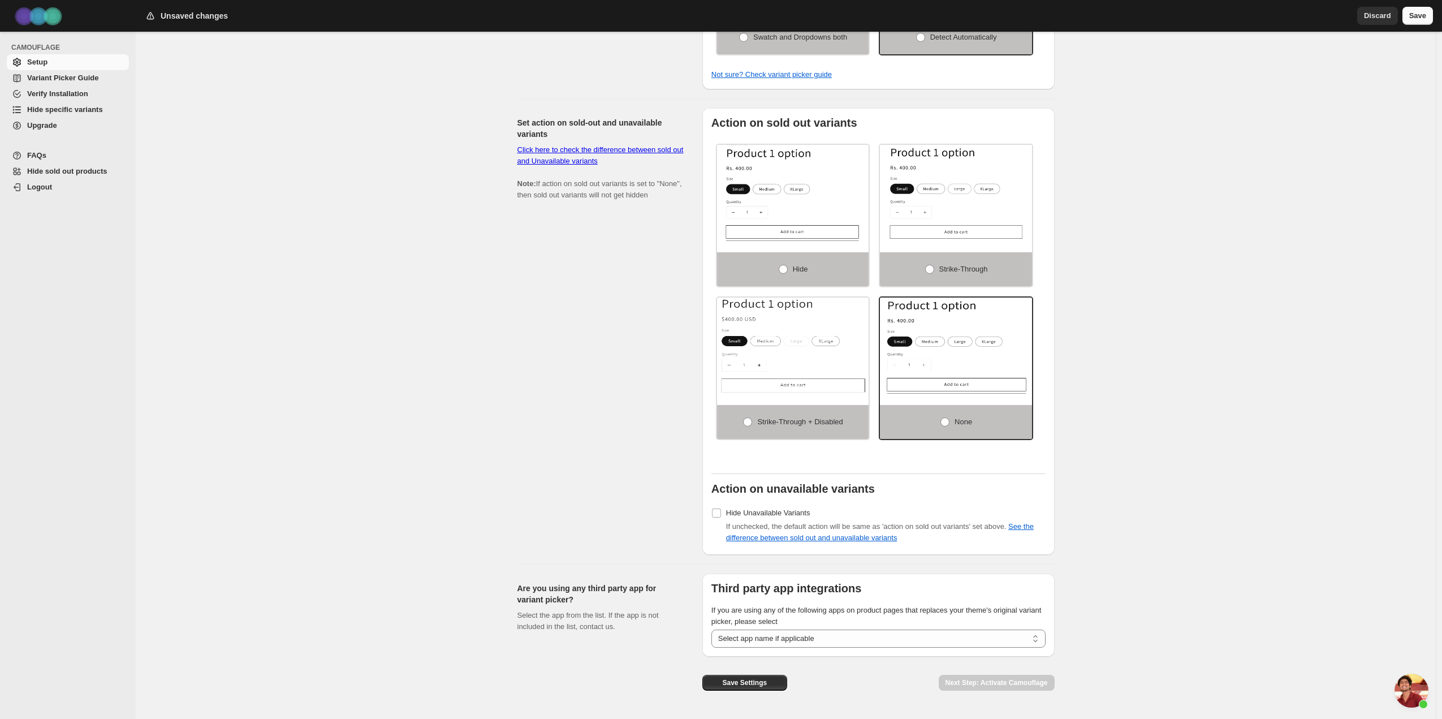
click at [1410, 19] on button "Save" at bounding box center [1418, 16] width 31 height 18
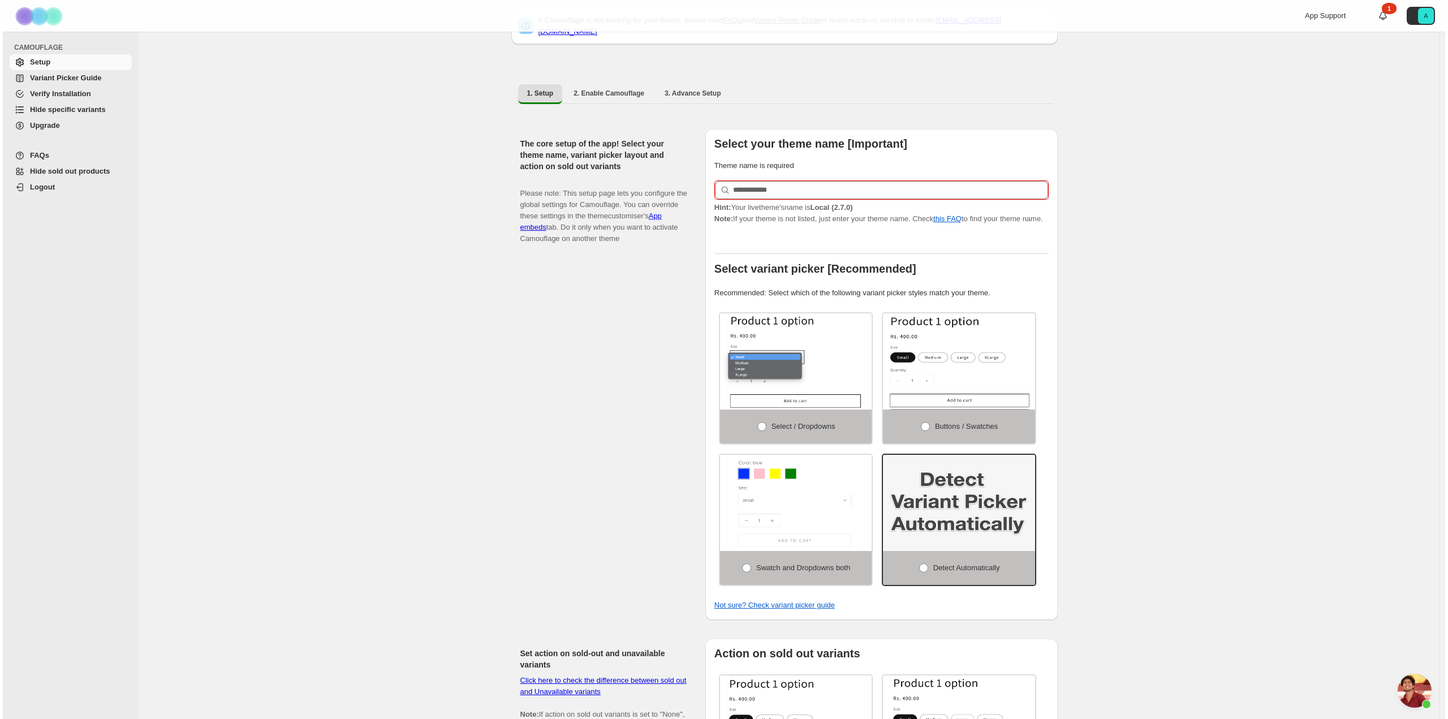
scroll to position [0, 0]
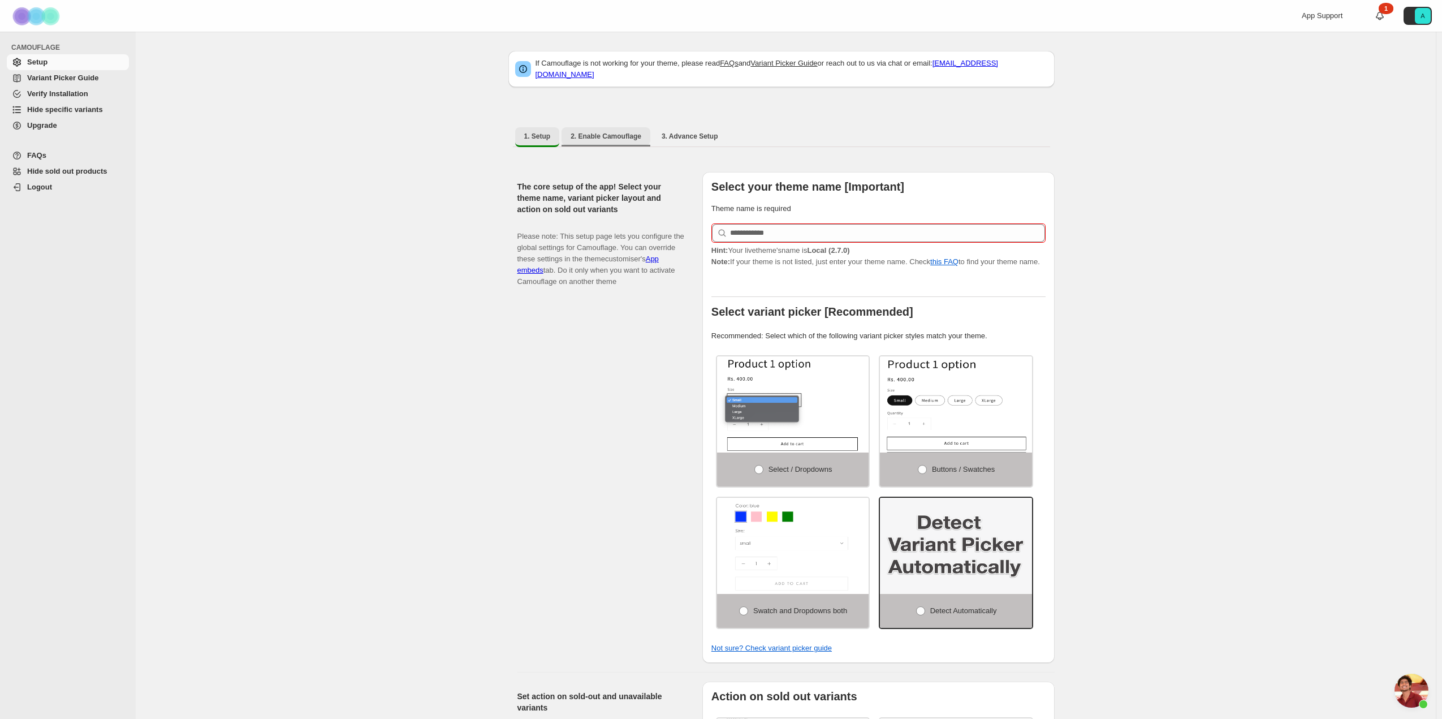
click at [614, 127] on button "2. Enable Camouflage" at bounding box center [606, 136] width 89 height 18
select select "**********"
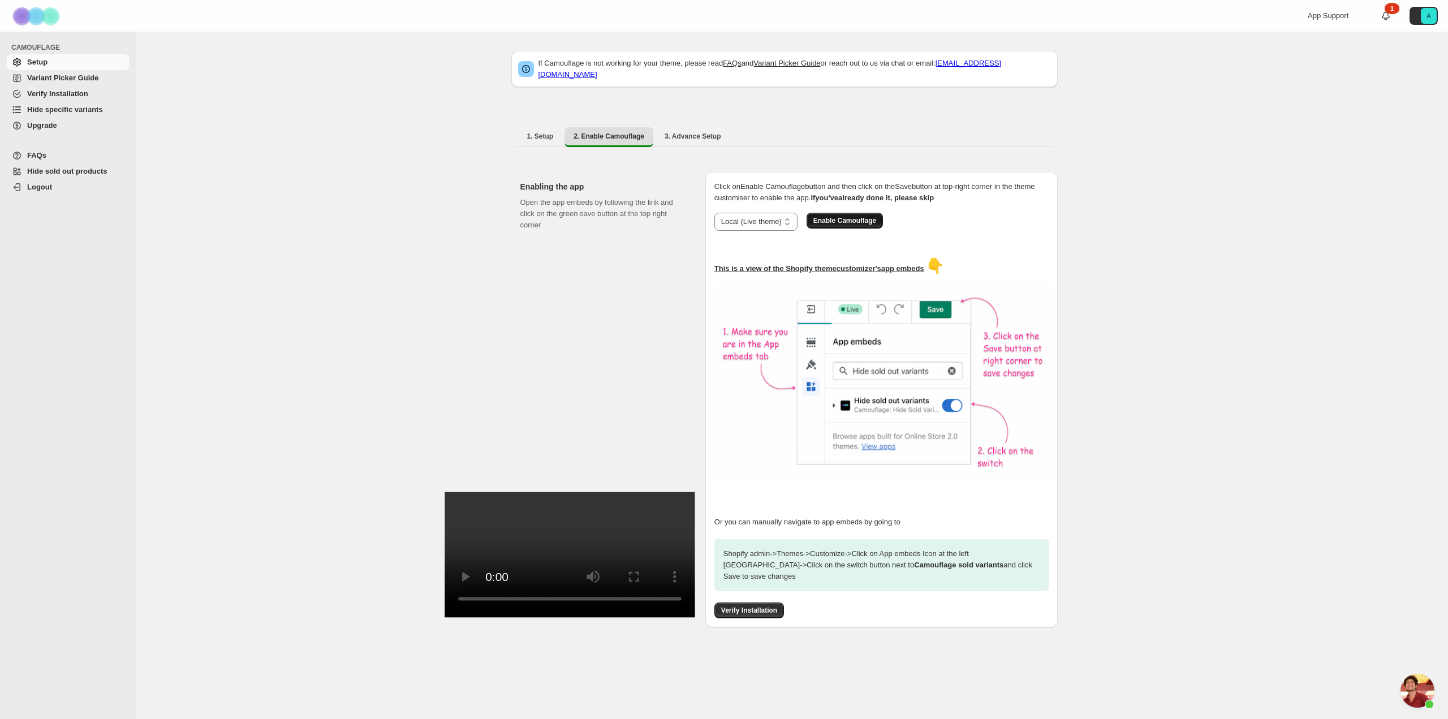
click at [827, 216] on span "Enable Camouflage" at bounding box center [844, 220] width 63 height 9
click at [744, 606] on span "Verify Installation" at bounding box center [749, 610] width 56 height 9
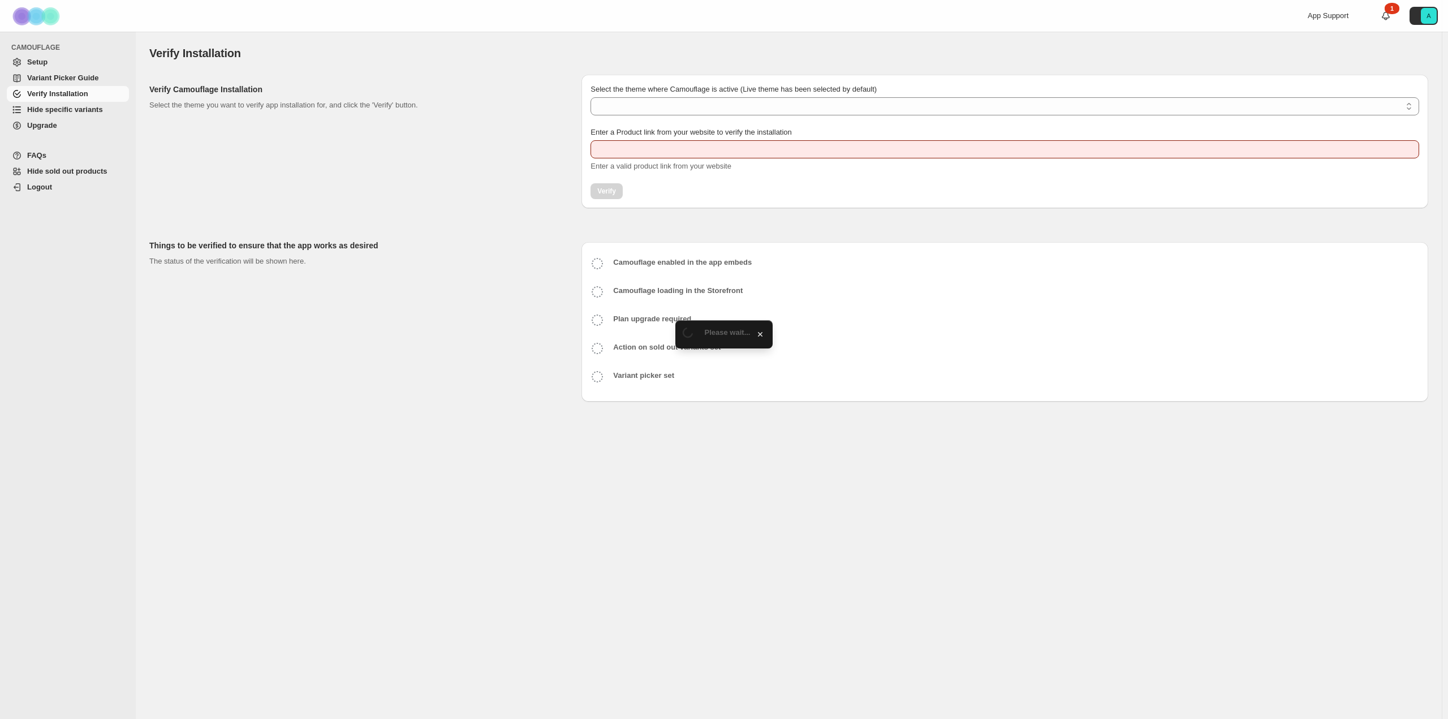
type input "**********"
select select "**********"
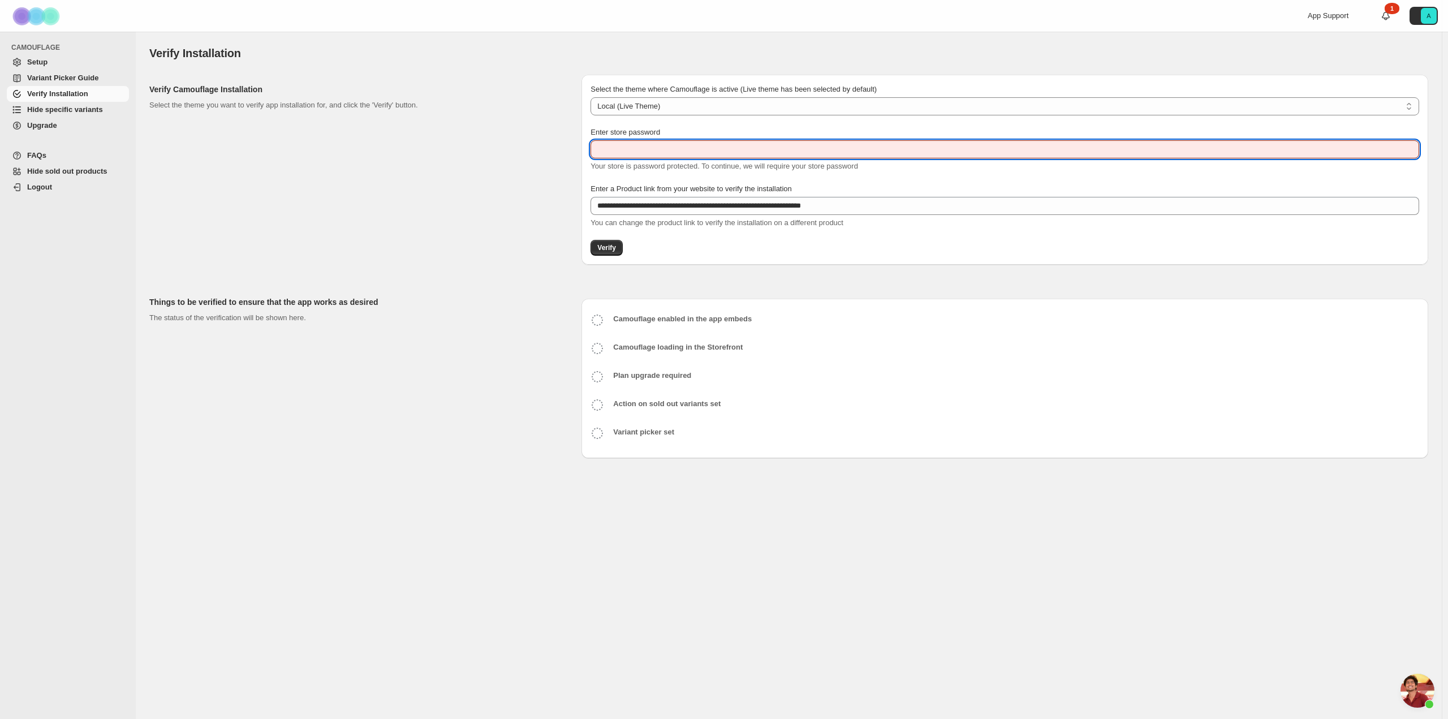
click at [755, 158] on input "Enter store password" at bounding box center [1004, 149] width 829 height 18
paste input "******"
type input "******"
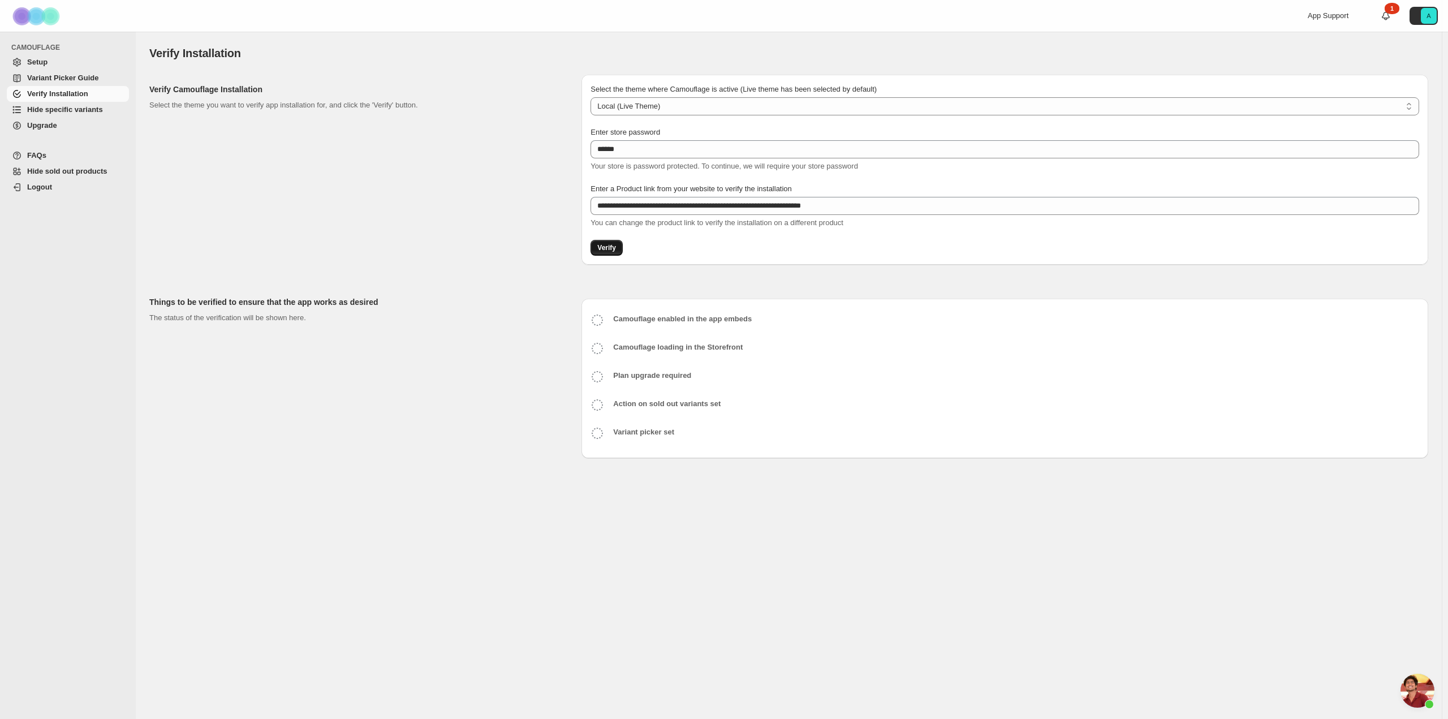
click at [611, 248] on span "Verify" at bounding box center [606, 247] width 19 height 9
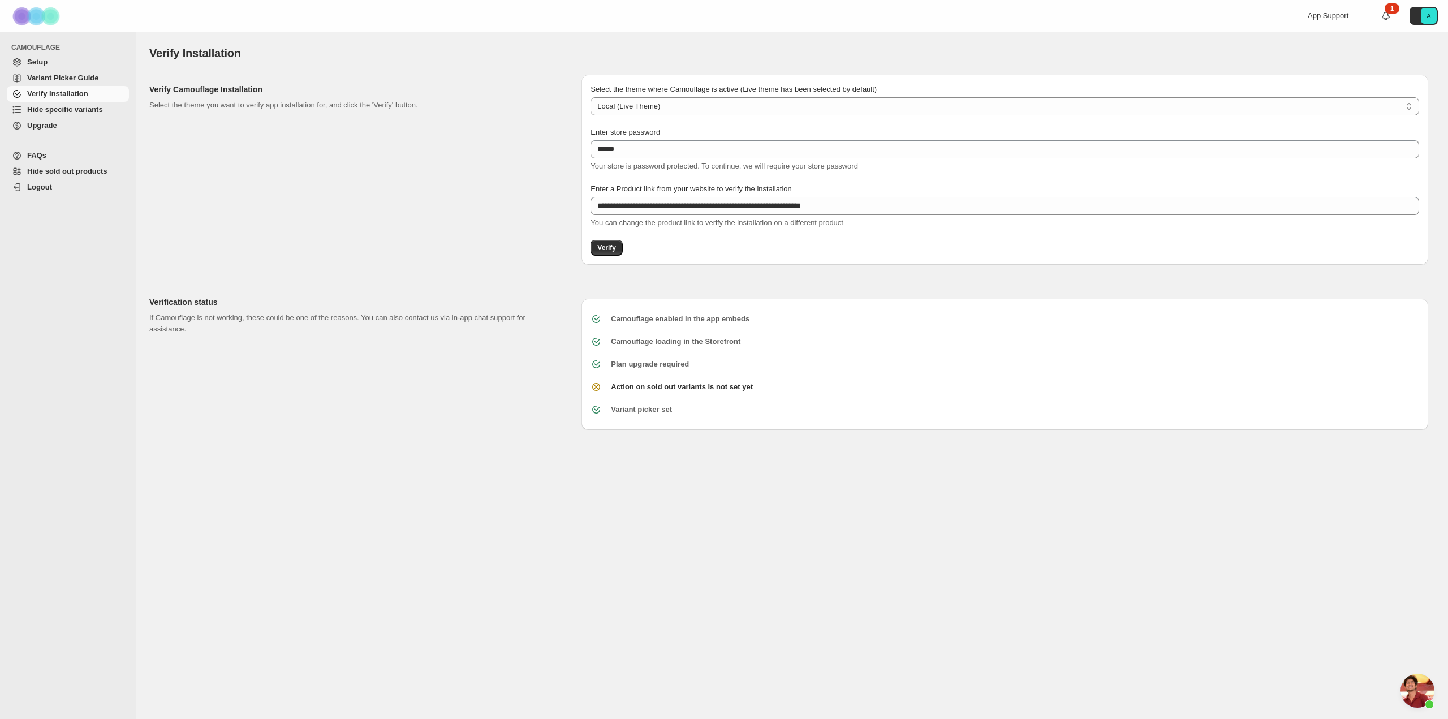
click at [42, 109] on span "Hide specific variants" at bounding box center [65, 109] width 76 height 8
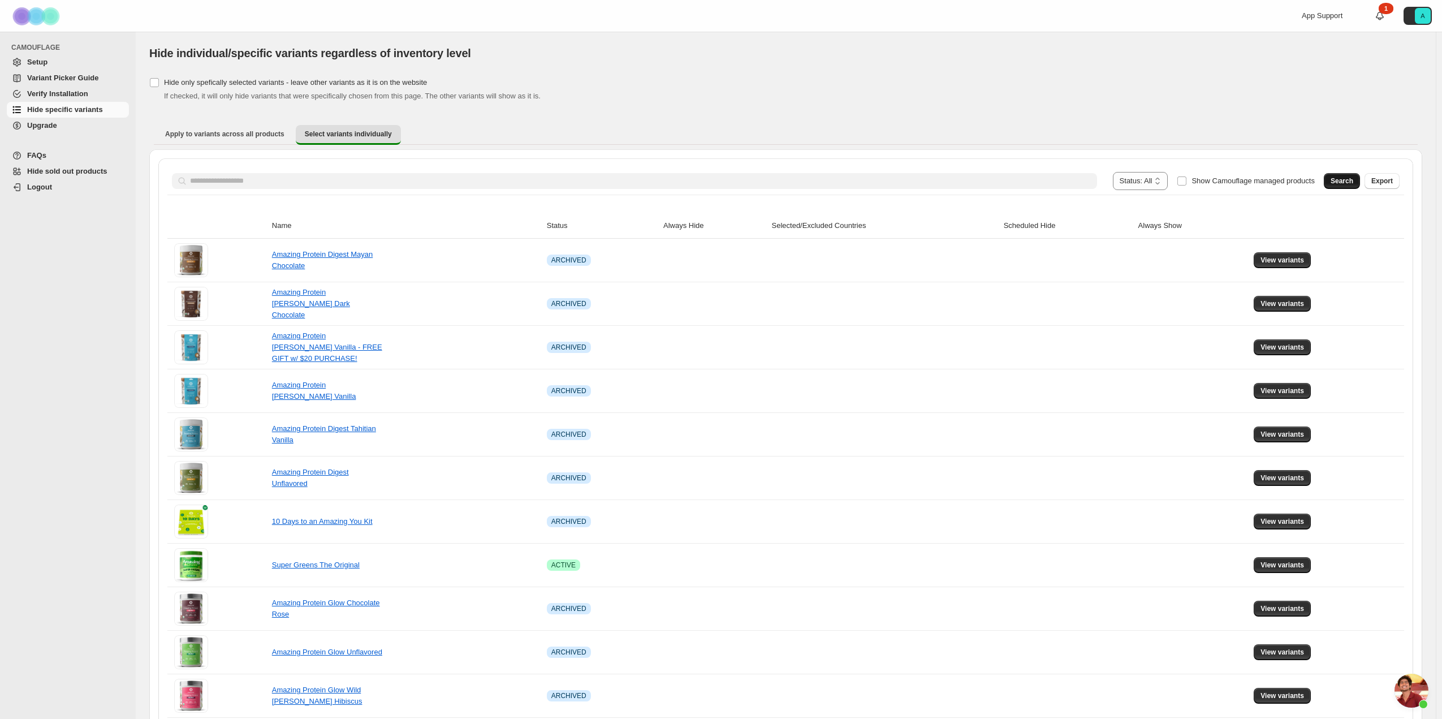
click at [1347, 175] on button "Search" at bounding box center [1342, 181] width 36 height 16
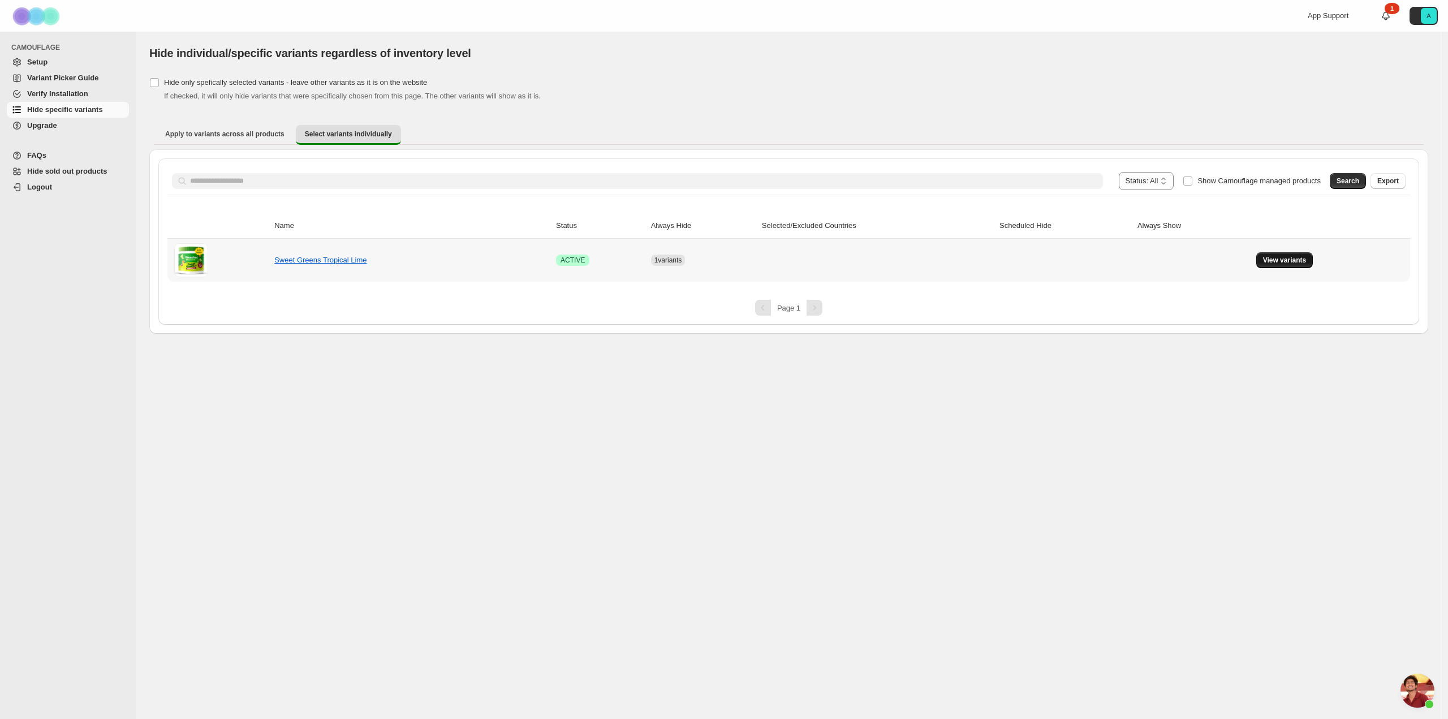
click at [1280, 260] on span "View variants" at bounding box center [1285, 260] width 44 height 9
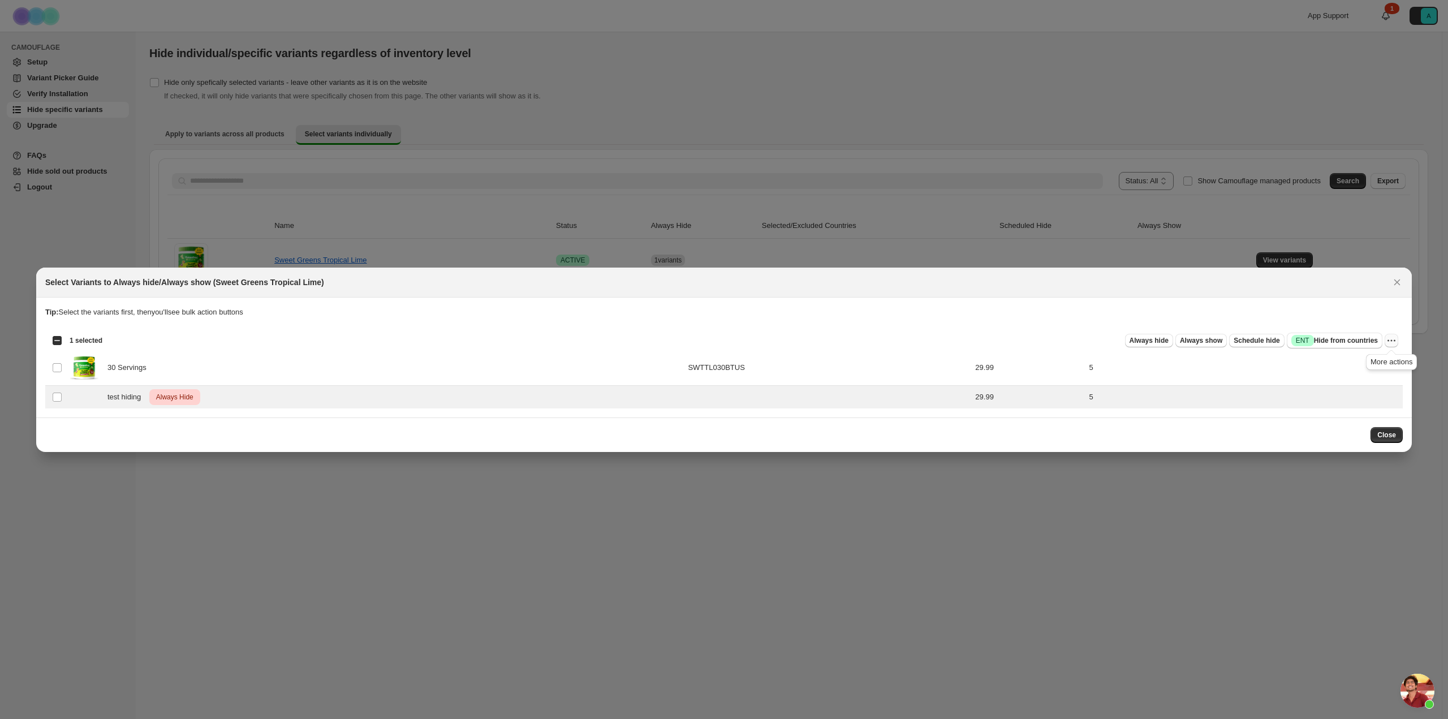
click at [1397, 337] on button "More actions" at bounding box center [1391, 341] width 14 height 14
click at [1372, 358] on span "Undo always hide" at bounding box center [1350, 362] width 82 height 11
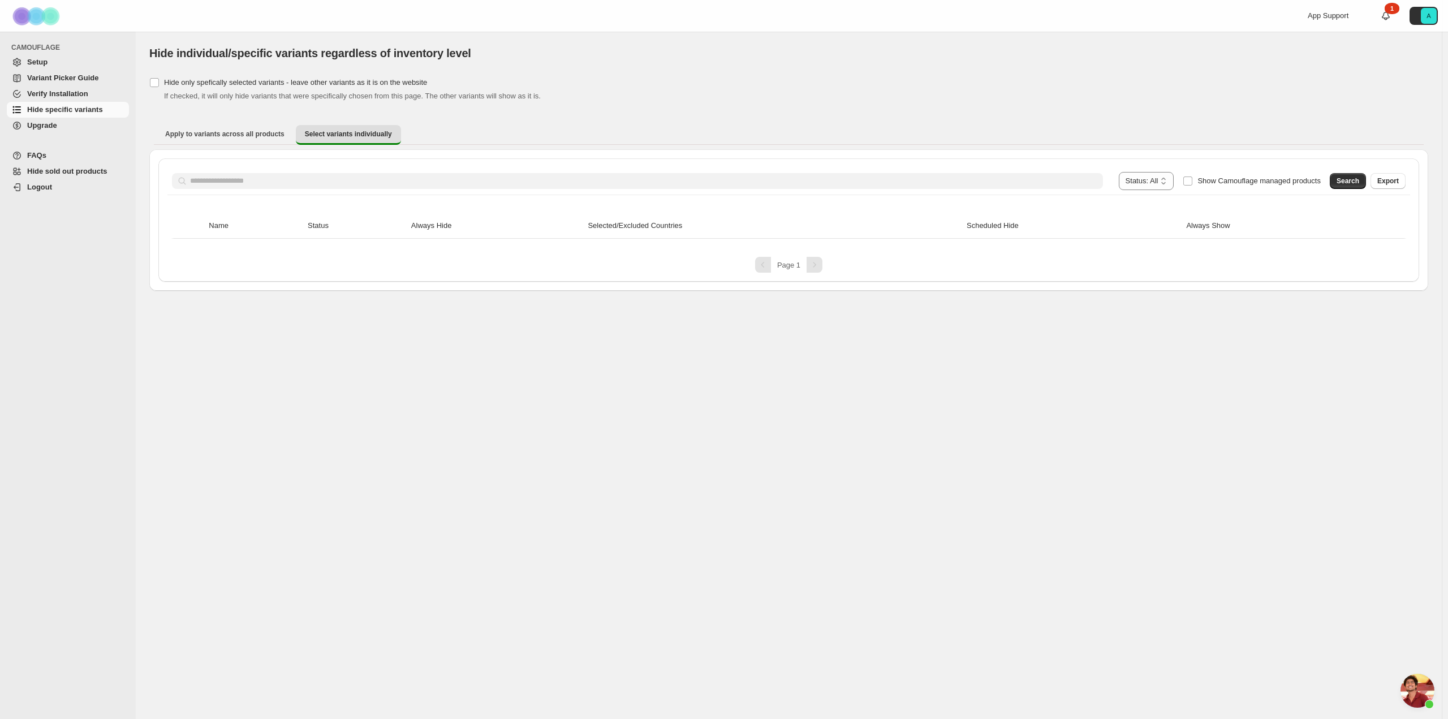
click at [36, 61] on span "Setup" at bounding box center [37, 62] width 20 height 8
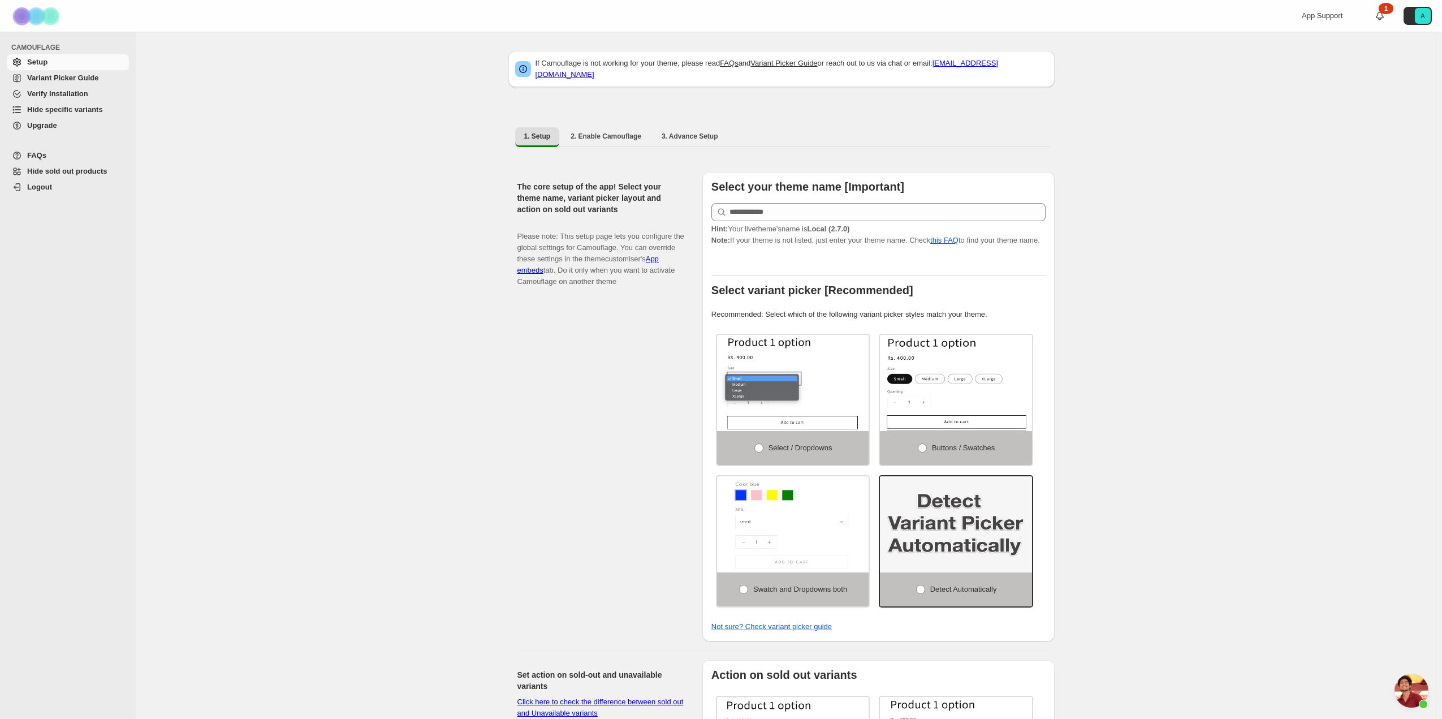
click at [44, 93] on span "Verify Installation" at bounding box center [57, 93] width 61 height 8
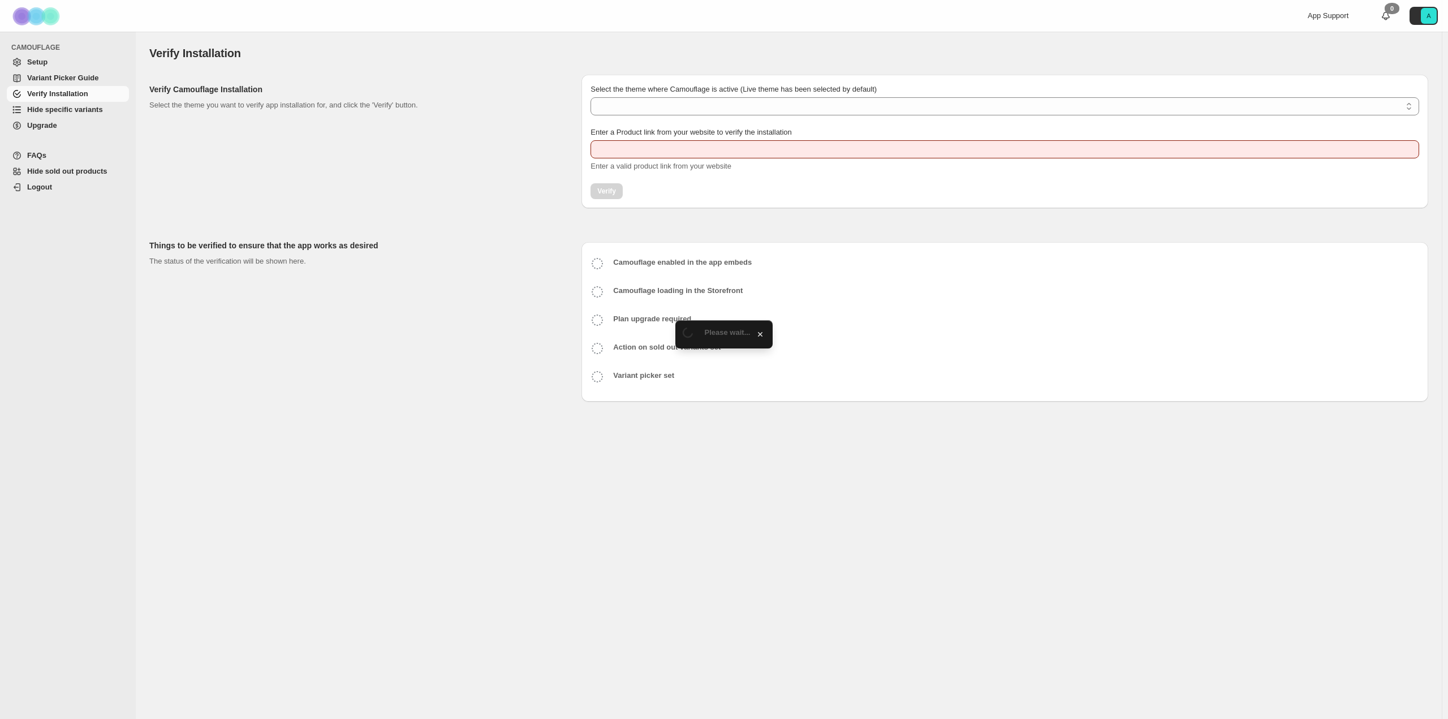
click at [43, 76] on span "Variant Picker Guide" at bounding box center [62, 78] width 71 height 8
